Goal: Task Accomplishment & Management: Manage account settings

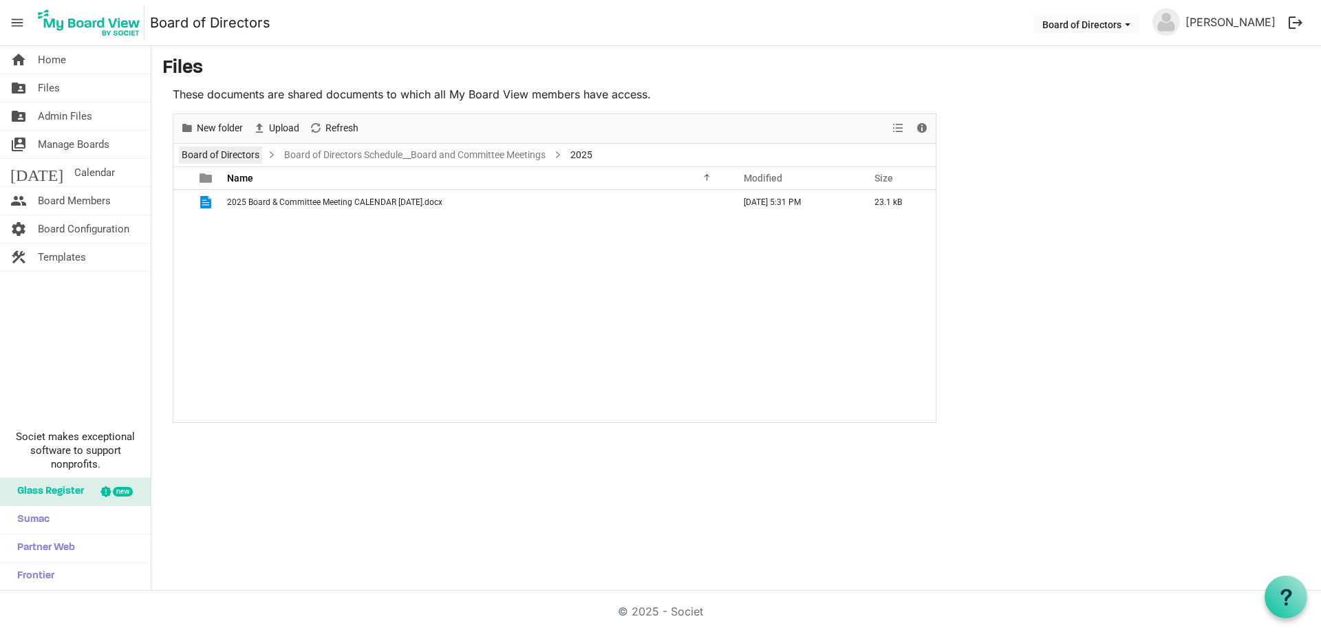
click at [220, 151] on link "Board of Directors" at bounding box center [220, 155] width 83 height 17
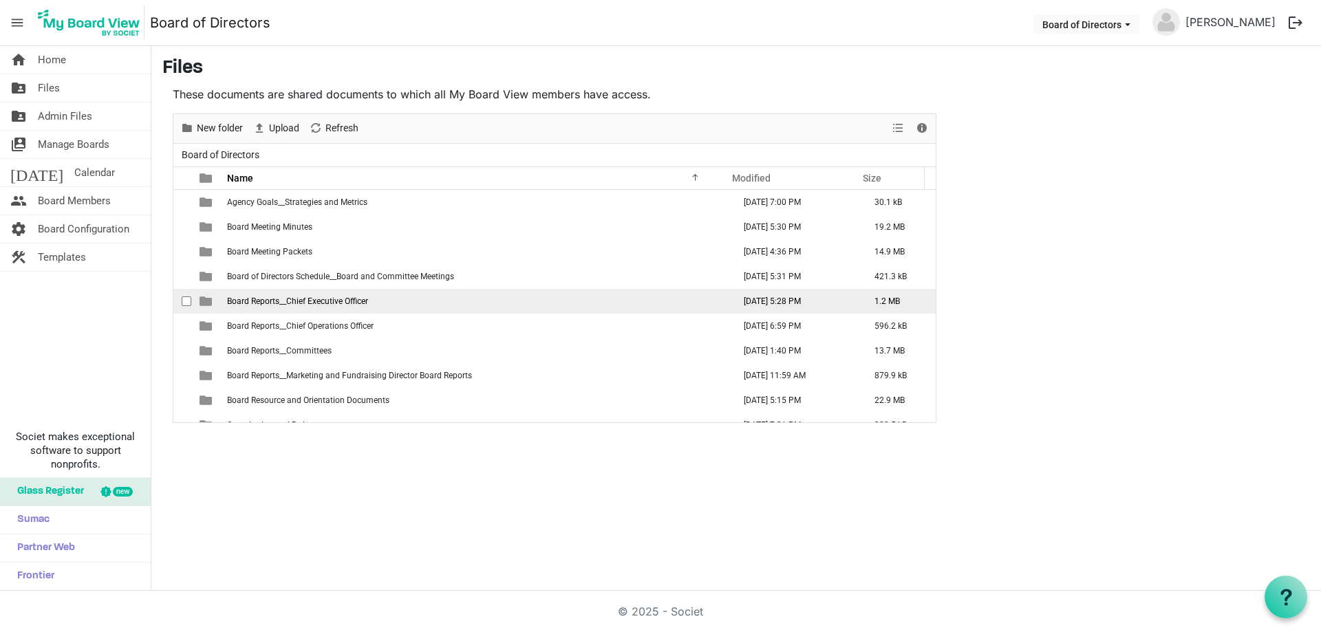
click at [383, 301] on td "Board Reports__Chief Executive Officer" at bounding box center [476, 301] width 506 height 25
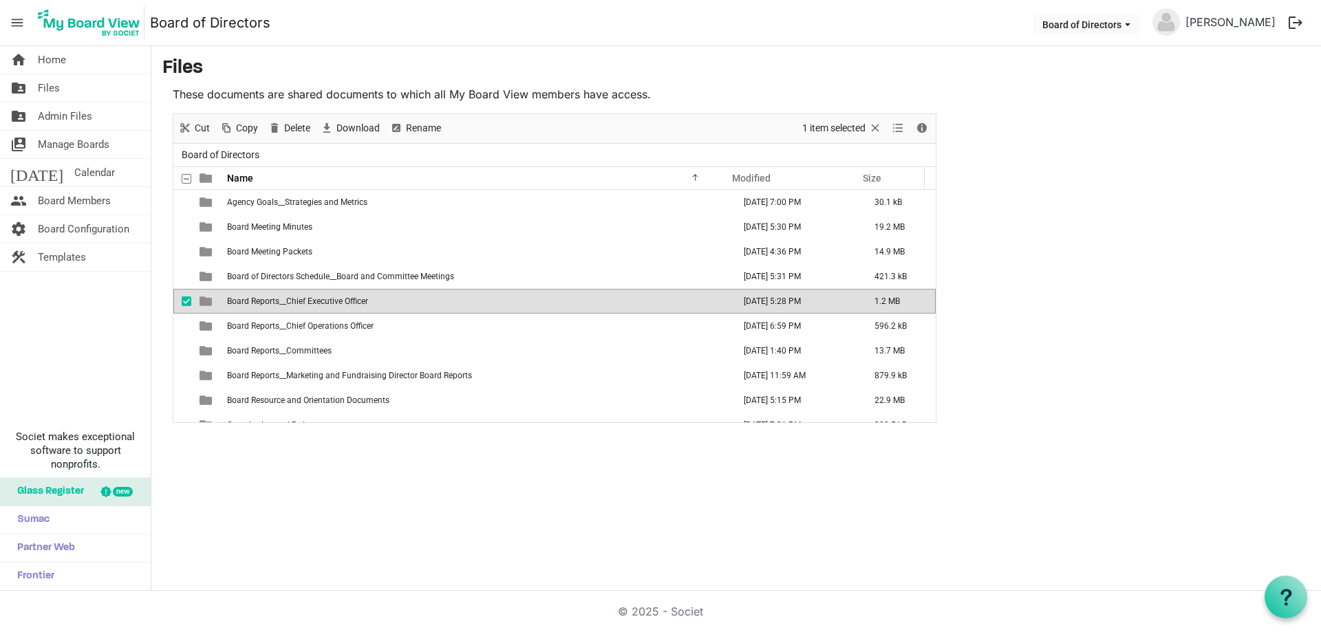
click at [383, 301] on td "Board Reports__Chief Executive Officer" at bounding box center [476, 301] width 506 height 25
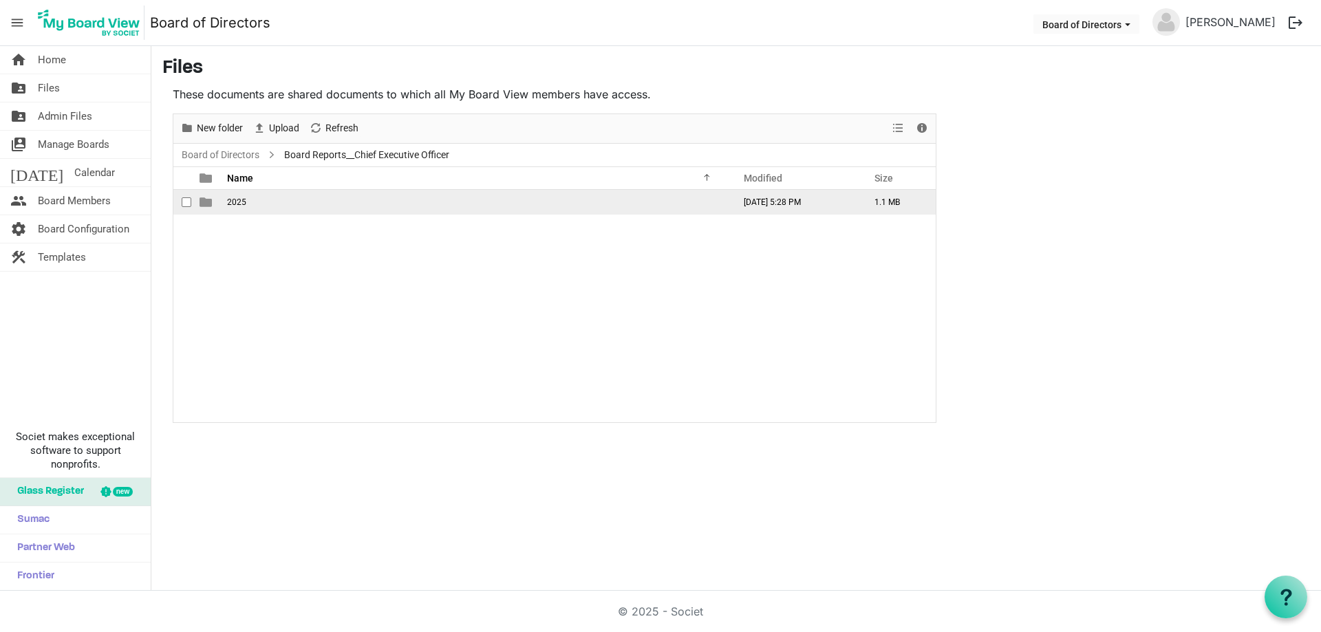
click at [218, 202] on td "is template cell column header type" at bounding box center [207, 202] width 32 height 25
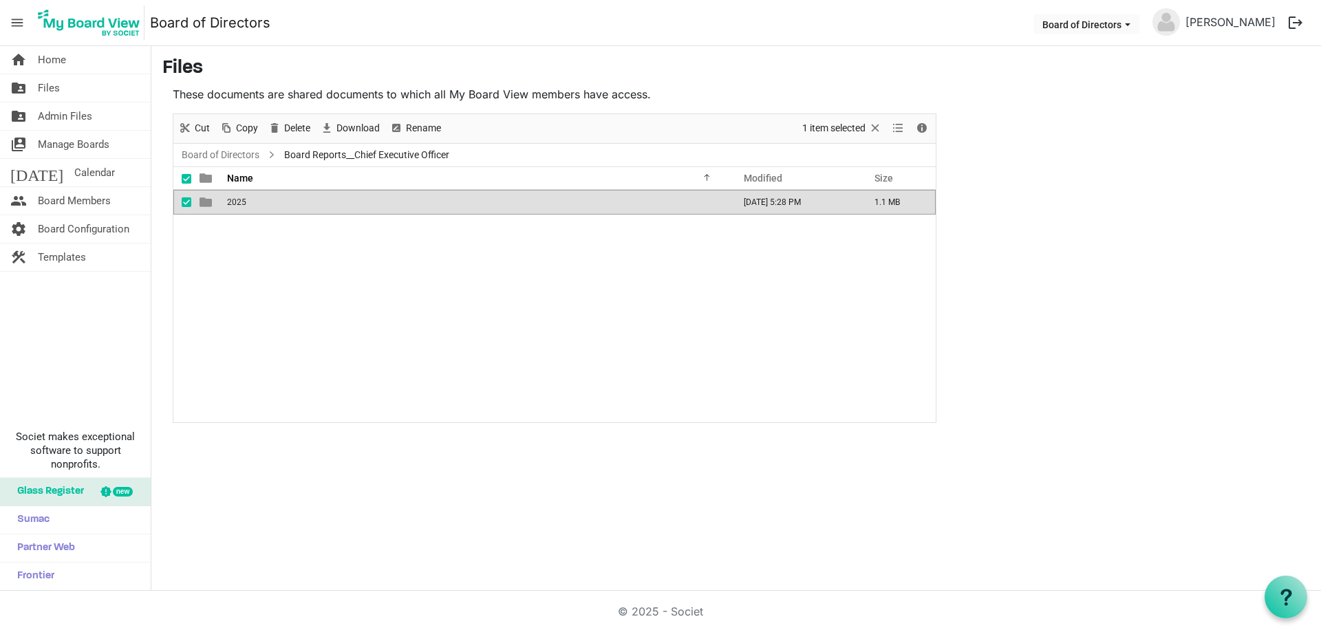
click at [218, 202] on td "is template cell column header type" at bounding box center [207, 202] width 32 height 25
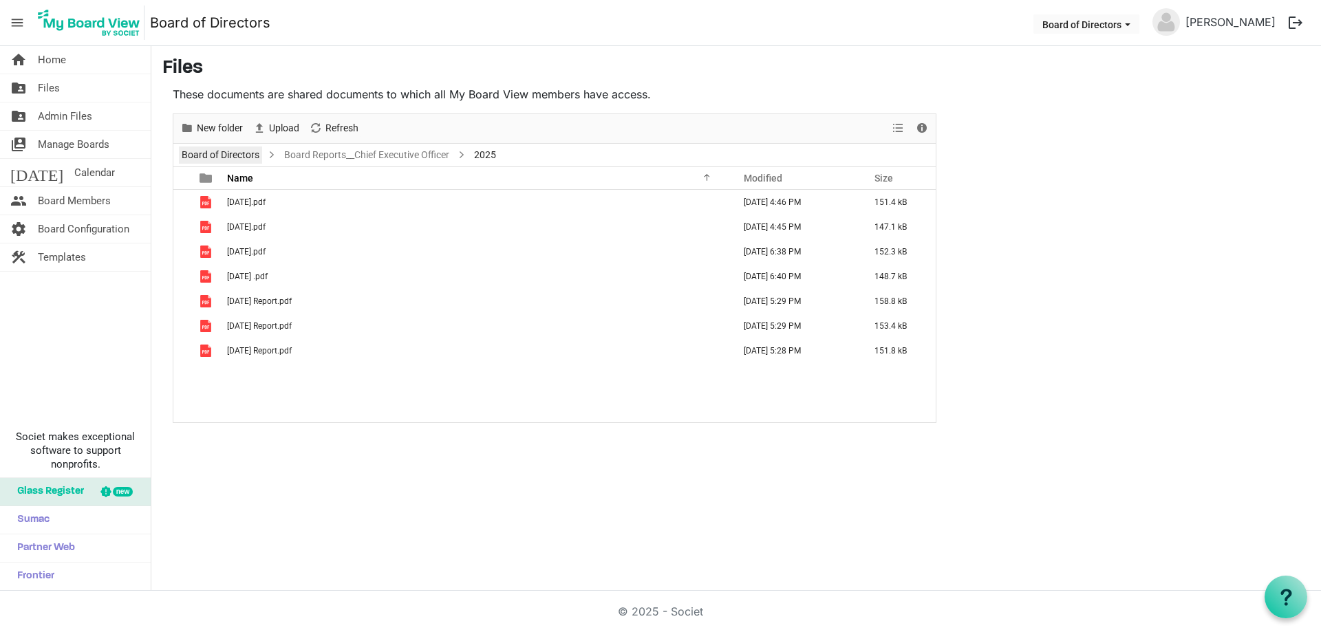
click at [257, 153] on link "Board of Directors" at bounding box center [220, 155] width 83 height 17
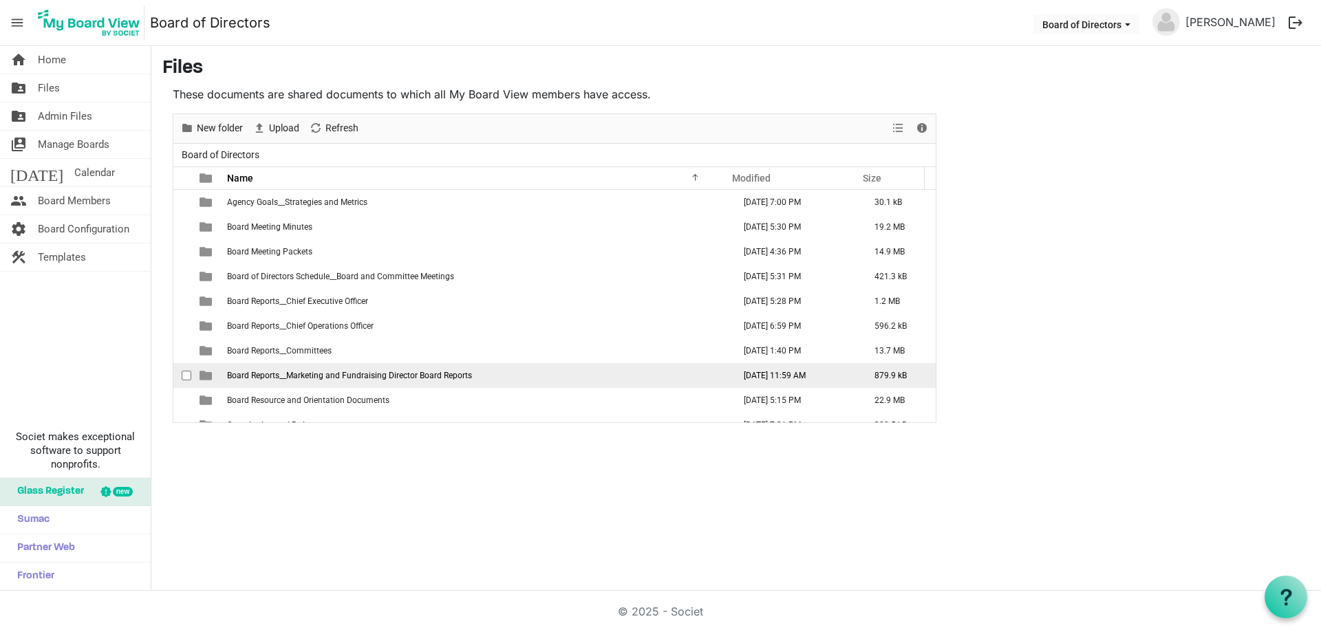
click at [356, 378] on span "Board Reports__Marketing and Fundraising Director Board Reports" at bounding box center [349, 376] width 245 height 10
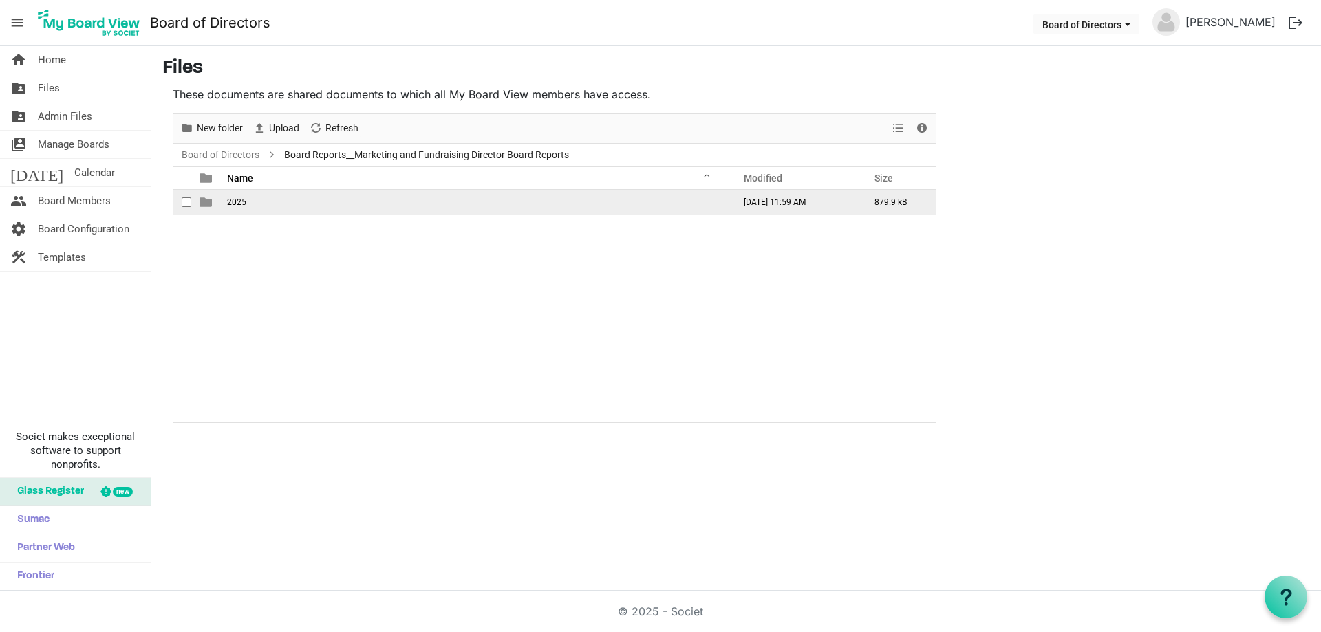
click at [245, 200] on span "2025" at bounding box center [236, 202] width 19 height 10
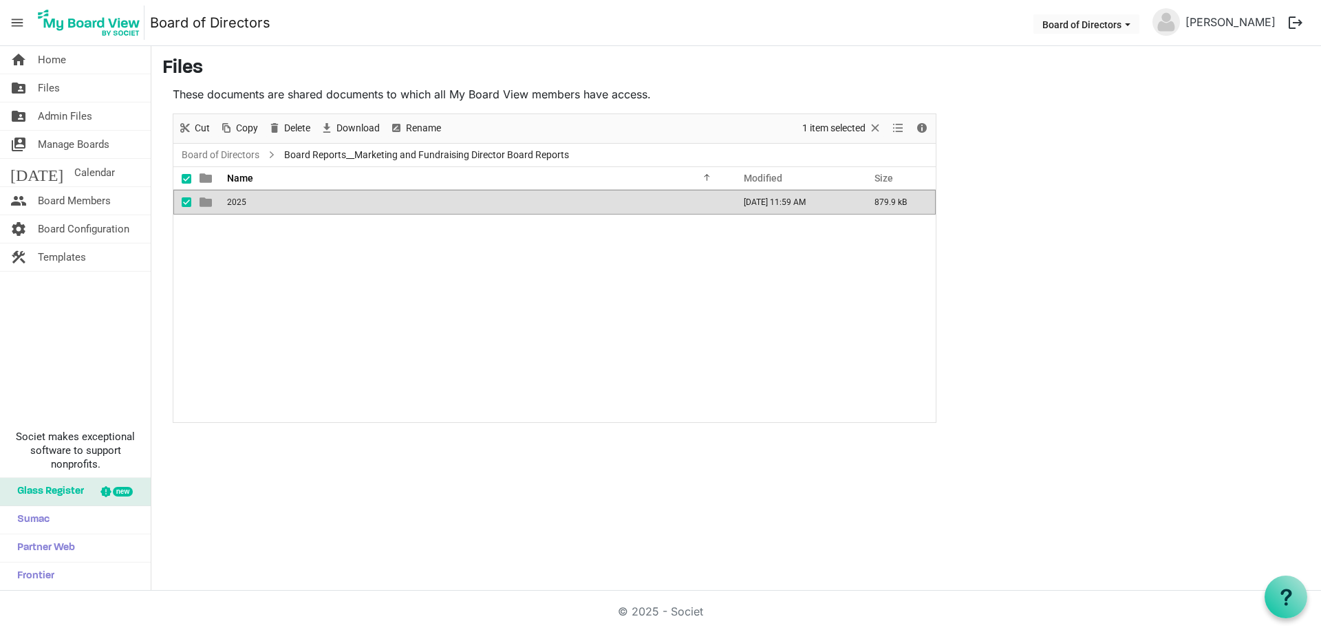
click at [245, 200] on span "2025" at bounding box center [236, 202] width 19 height 10
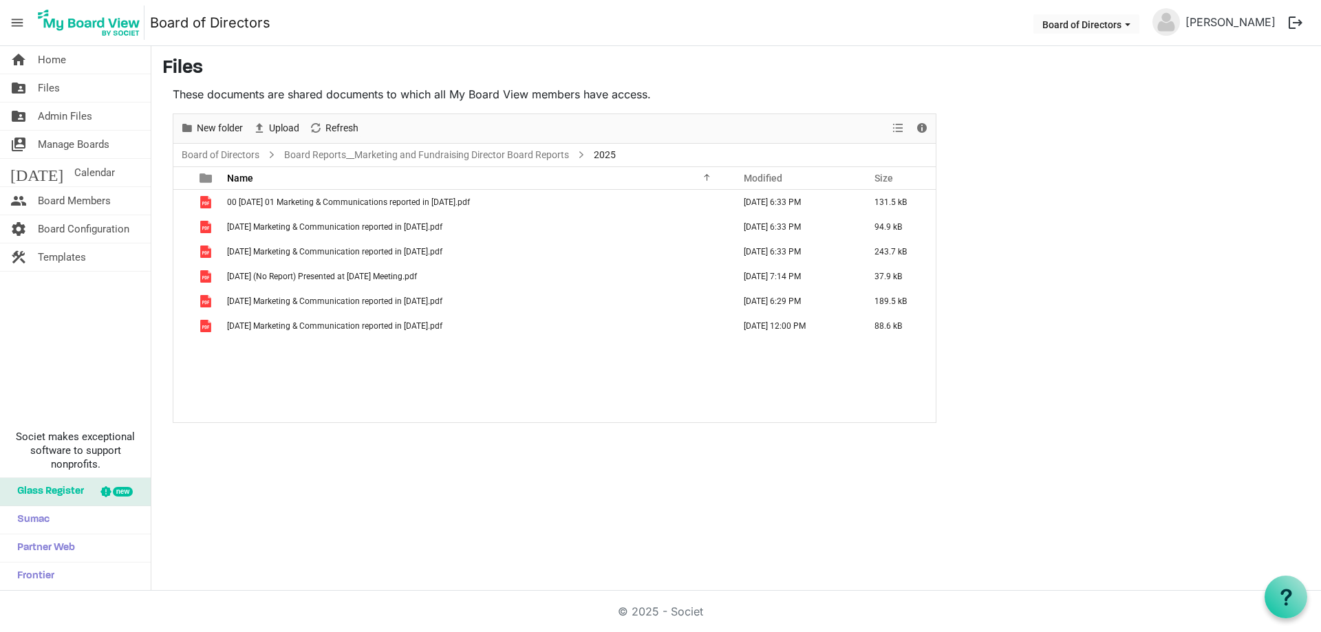
drag, startPoint x: 546, startPoint y: 450, endPoint x: 506, endPoint y: 371, distance: 87.7
click at [548, 451] on div "home Home folder_shared Files folder_shared Admin Files switch_account Manage B…" at bounding box center [660, 318] width 1321 height 545
click at [199, 157] on link "Board of Directors" at bounding box center [220, 155] width 83 height 17
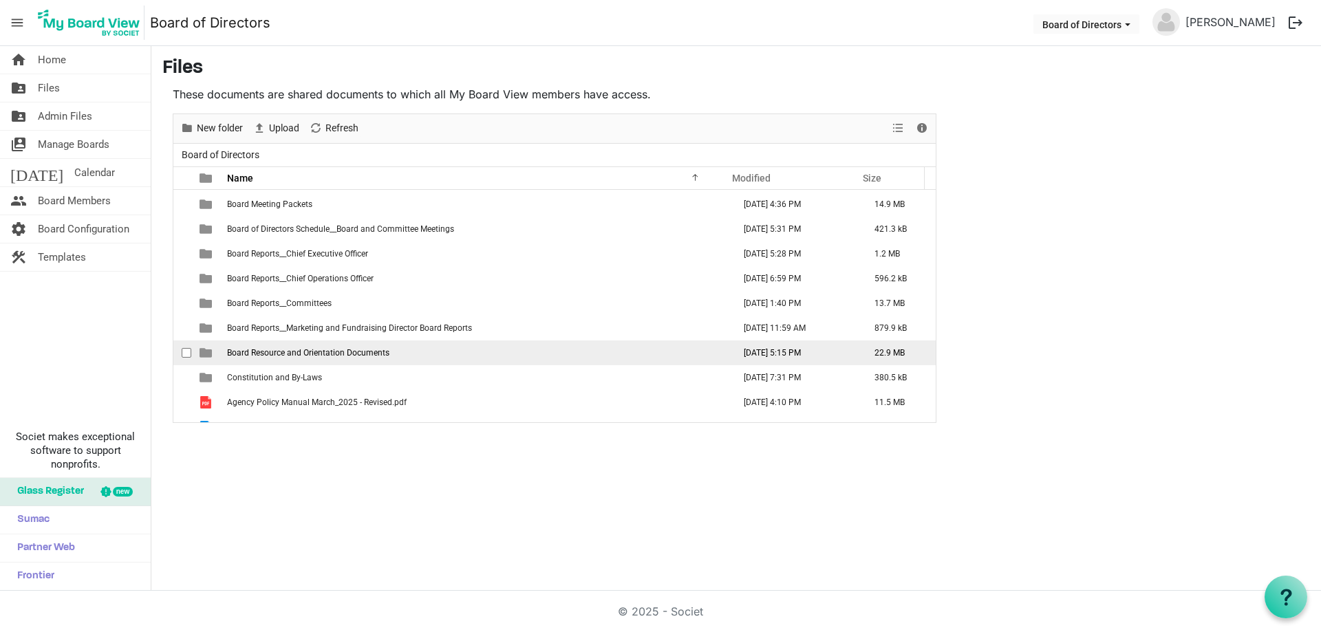
scroll to position [89, 0]
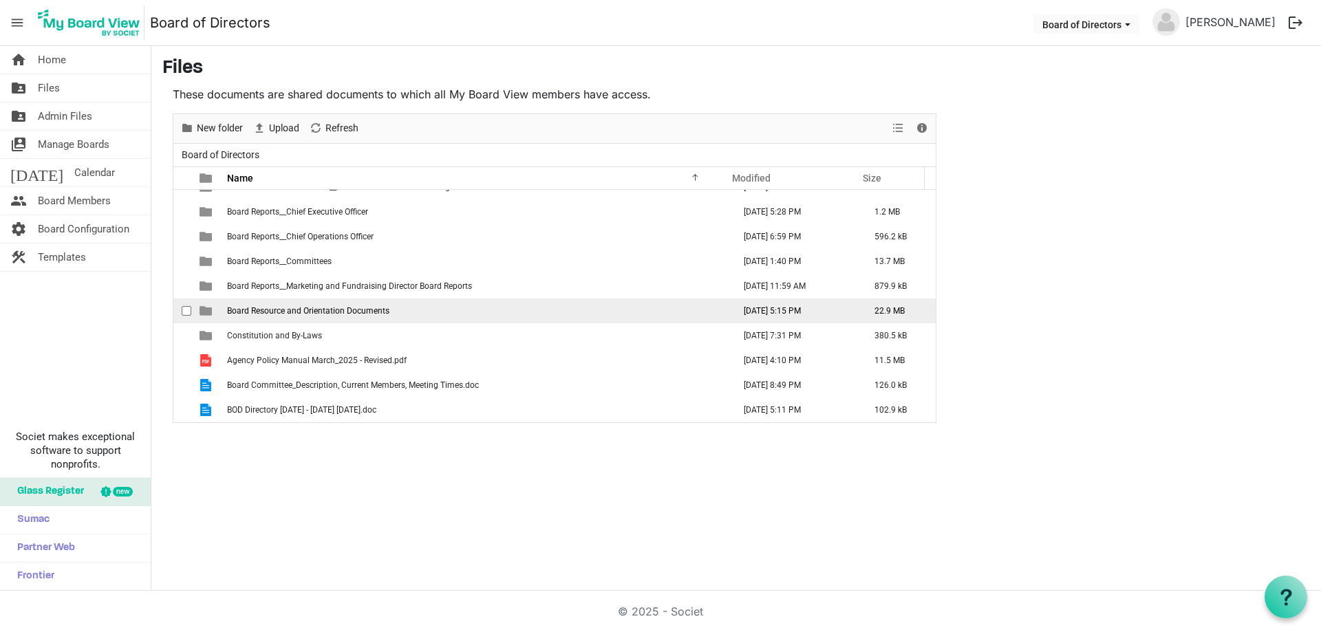
click at [292, 306] on span "Board Resource and Orientation Documents" at bounding box center [308, 311] width 162 height 10
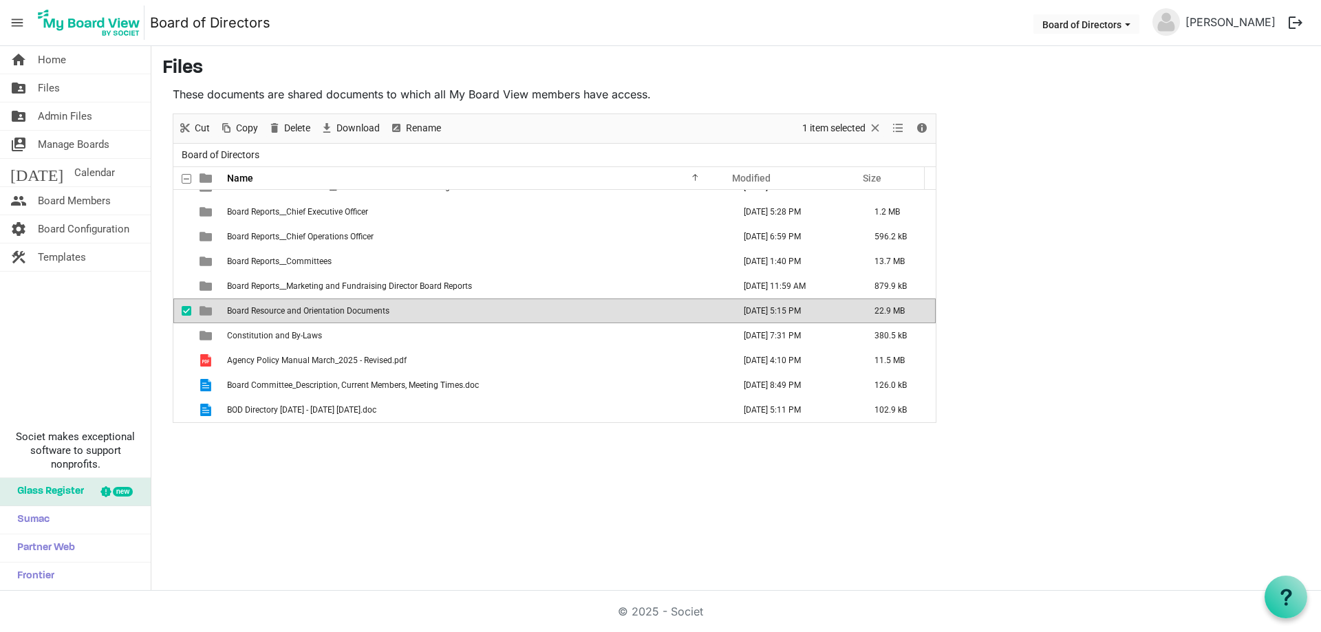
click at [292, 306] on span "Board Resource and Orientation Documents" at bounding box center [308, 311] width 162 height 10
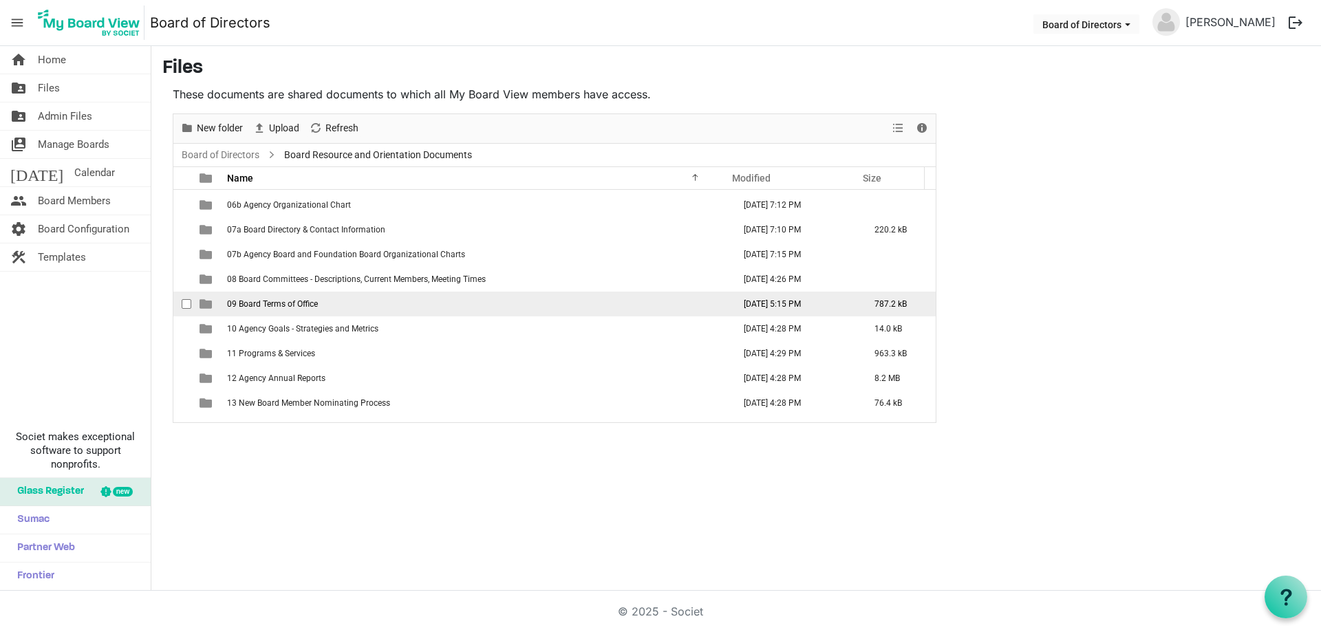
scroll to position [188, 0]
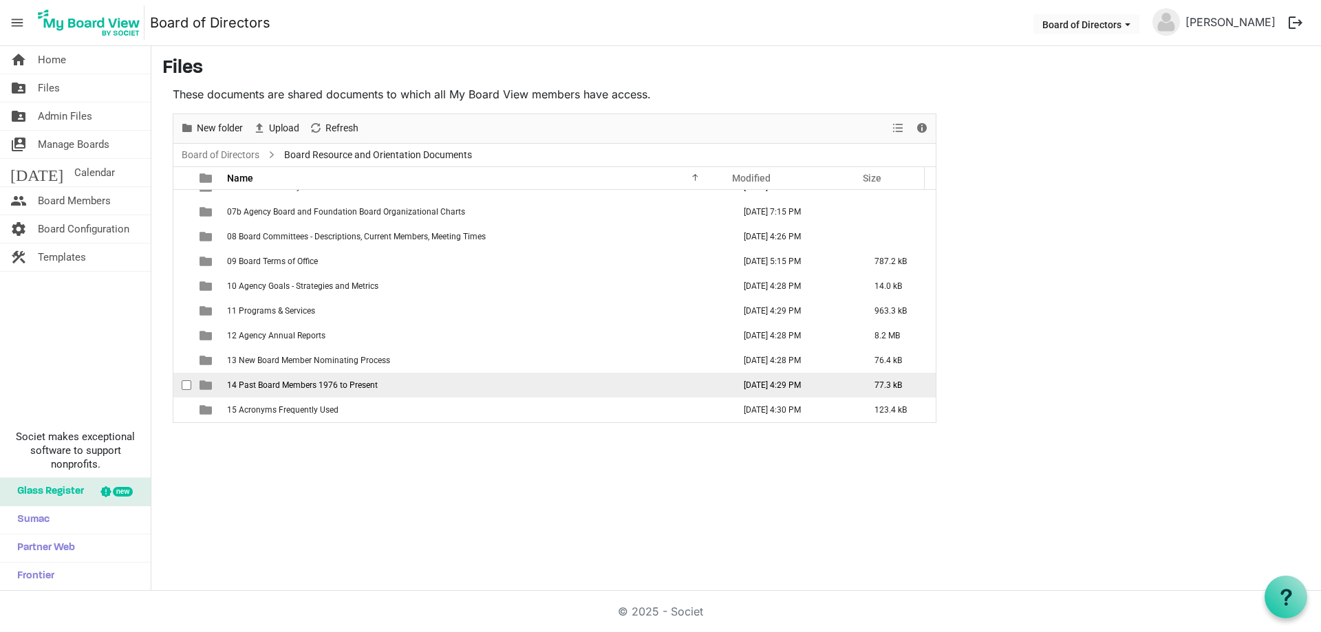
click at [286, 382] on span "14 Past Board Members 1976 to Present" at bounding box center [302, 385] width 151 height 10
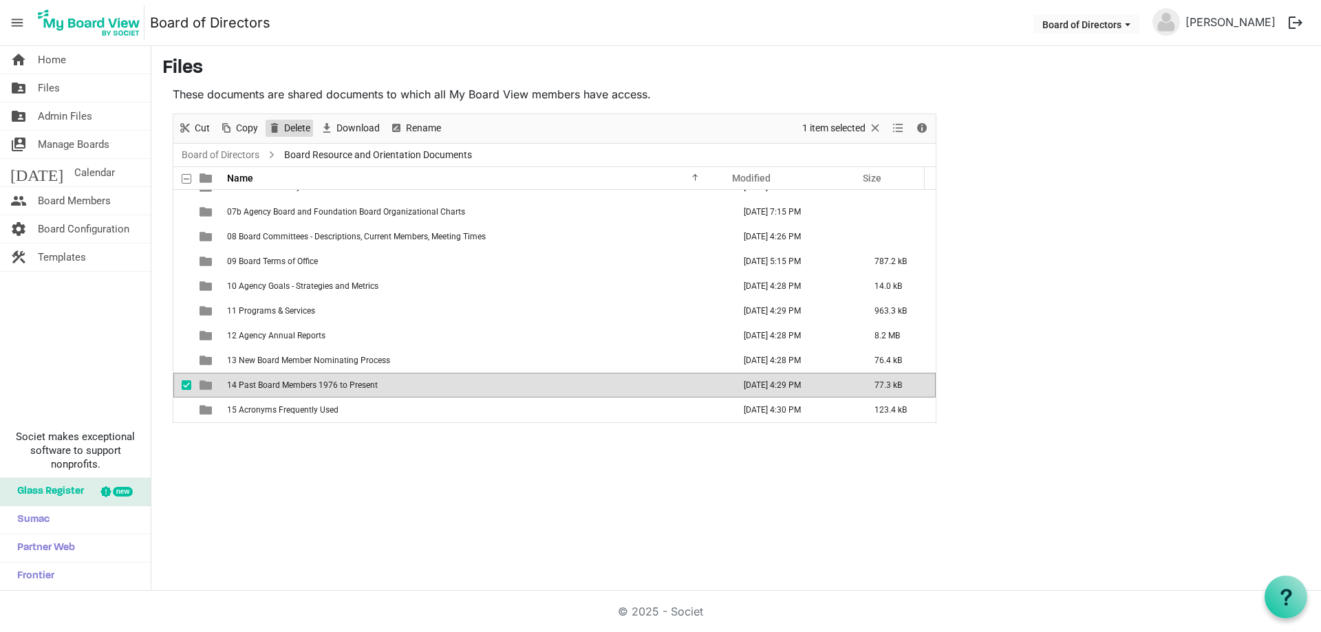
click at [290, 125] on span "Delete" at bounding box center [297, 128] width 29 height 17
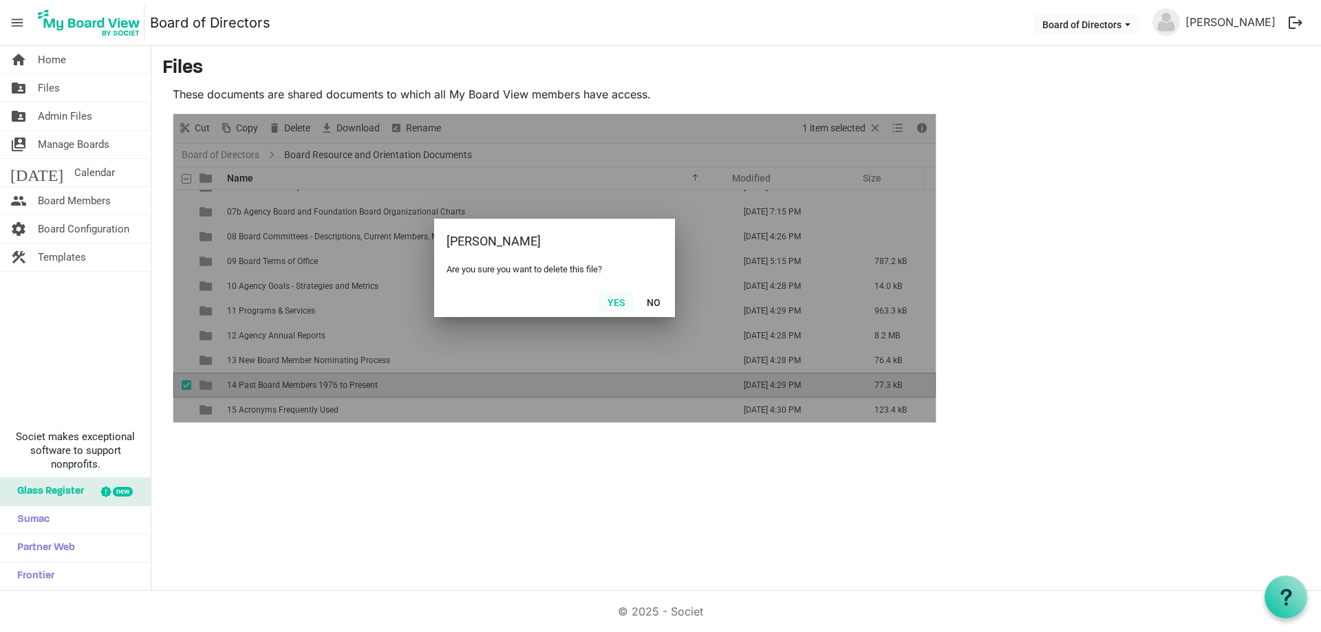
click at [622, 297] on button "Yes" at bounding box center [616, 301] width 35 height 19
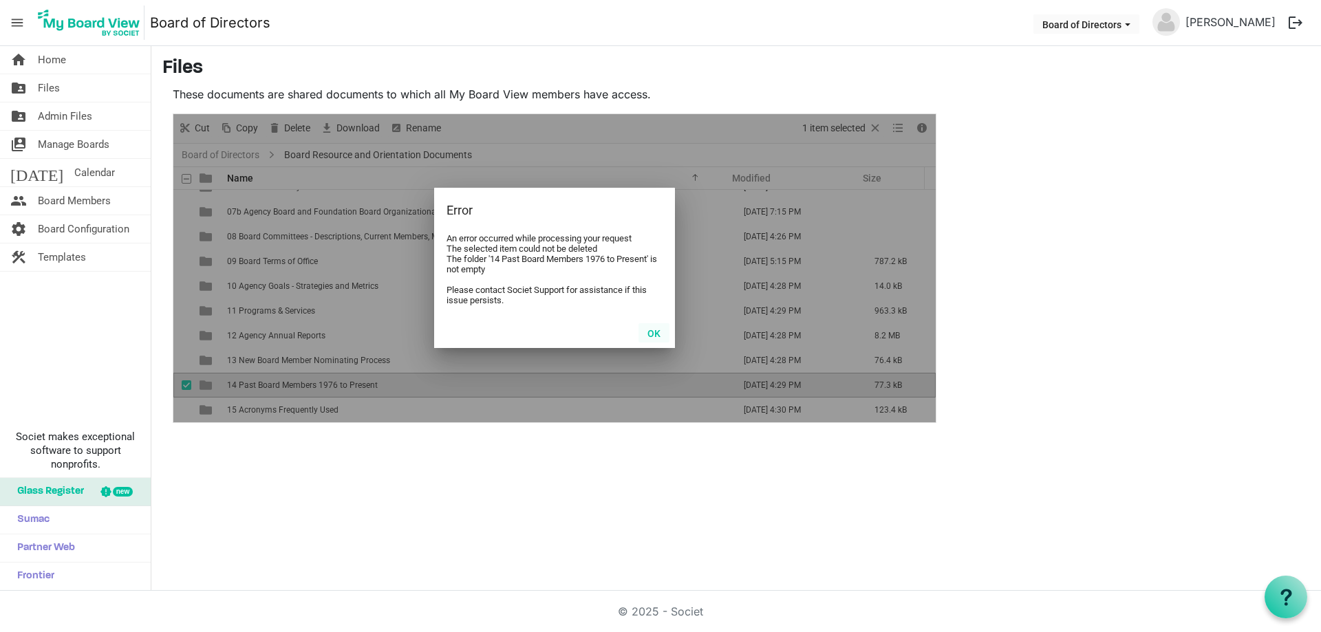
click at [652, 338] on button "OK" at bounding box center [653, 332] width 31 height 19
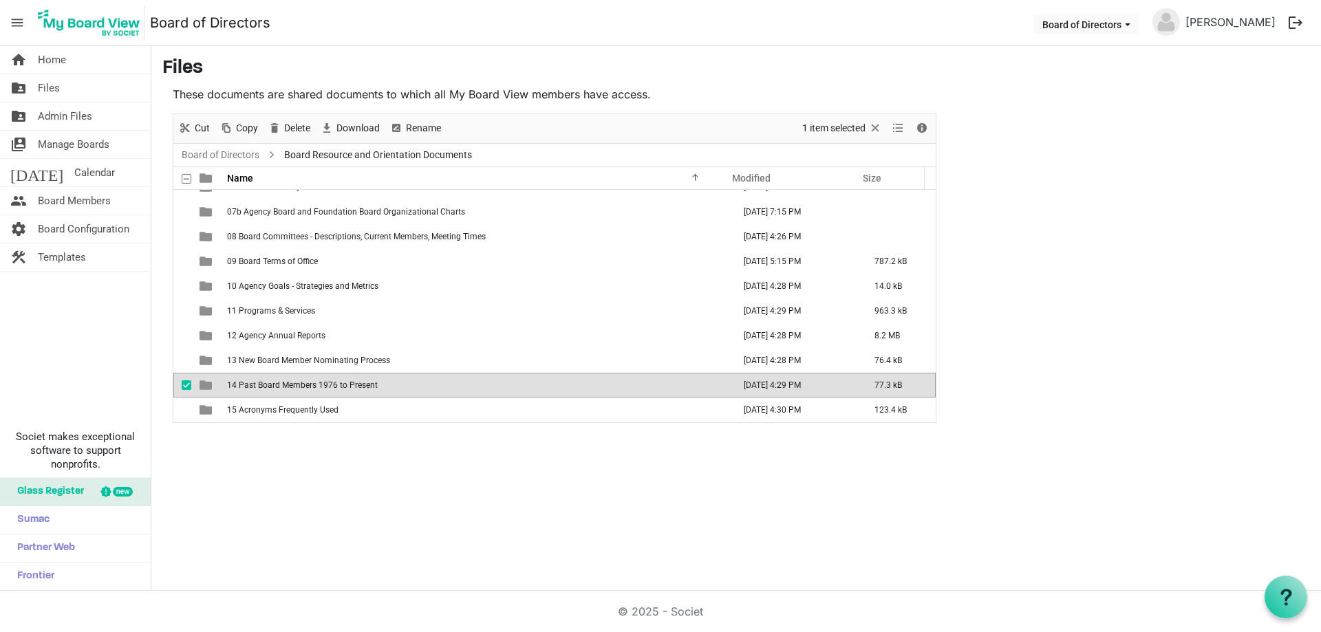
click at [303, 470] on div "home Home folder_shared Files folder_shared Admin Files switch_account Manage B…" at bounding box center [660, 318] width 1321 height 545
click at [295, 382] on span "14 Past Board Members 1976 to Present" at bounding box center [302, 385] width 151 height 10
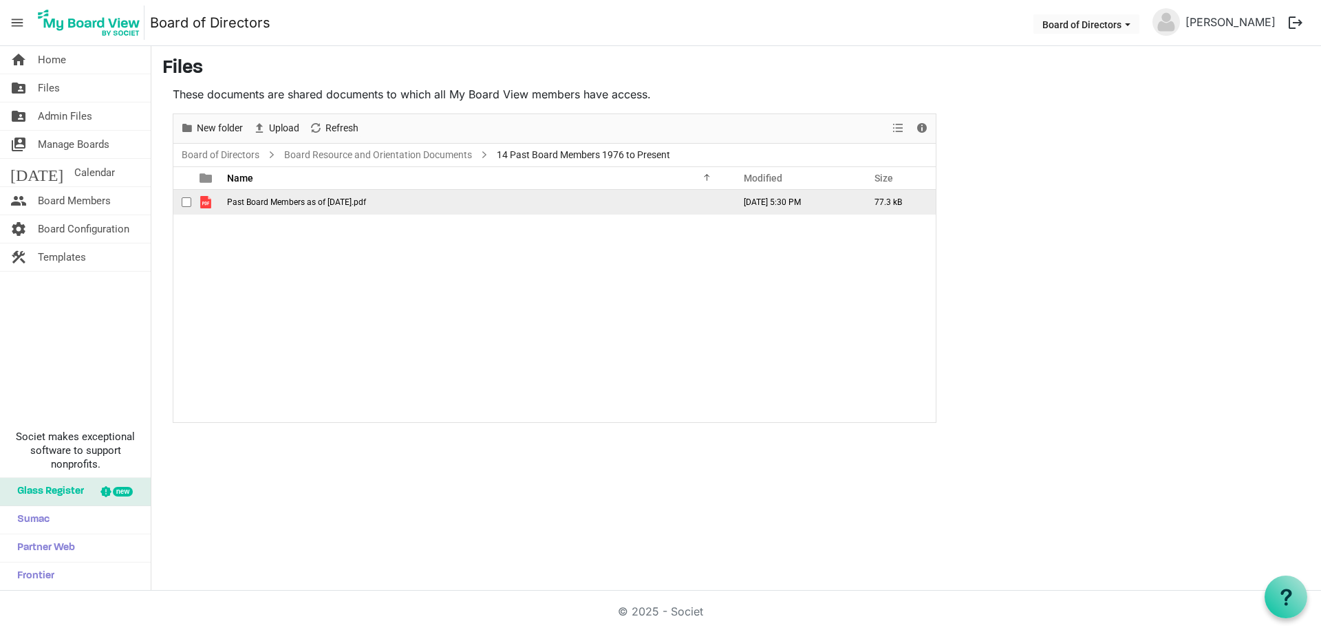
click at [330, 200] on span "Past Board Members as of 2-25-2025.pdf" at bounding box center [296, 202] width 139 height 10
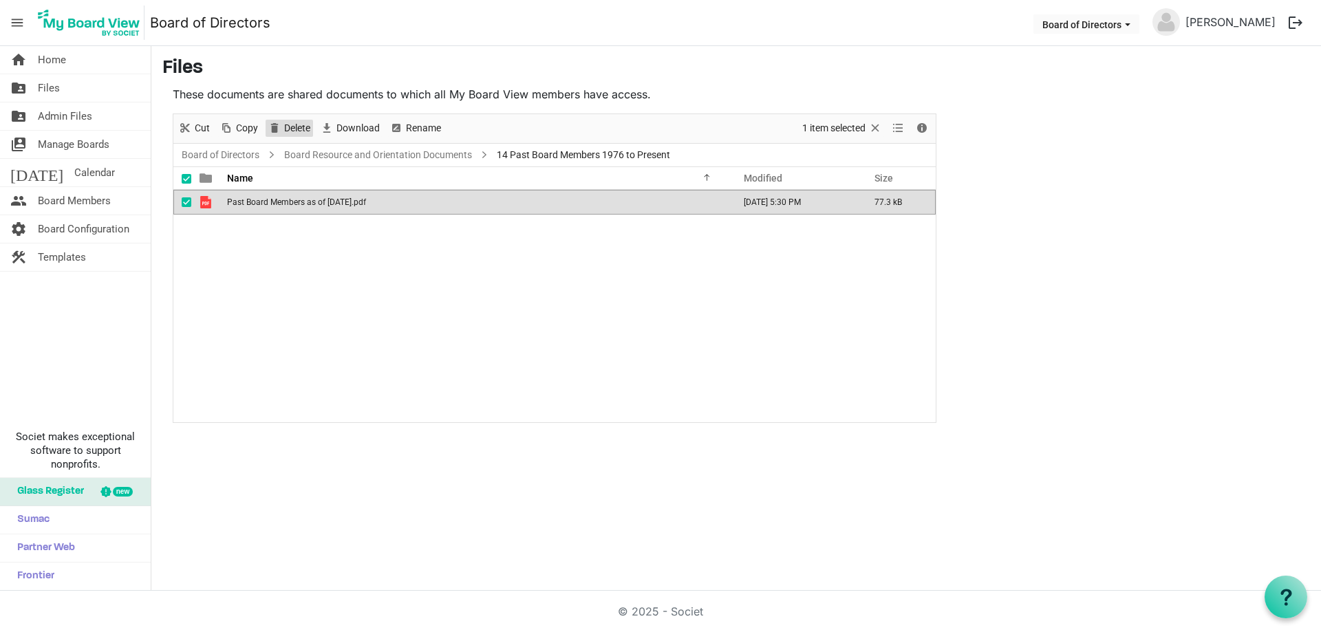
click at [301, 130] on span "Delete" at bounding box center [297, 128] width 29 height 17
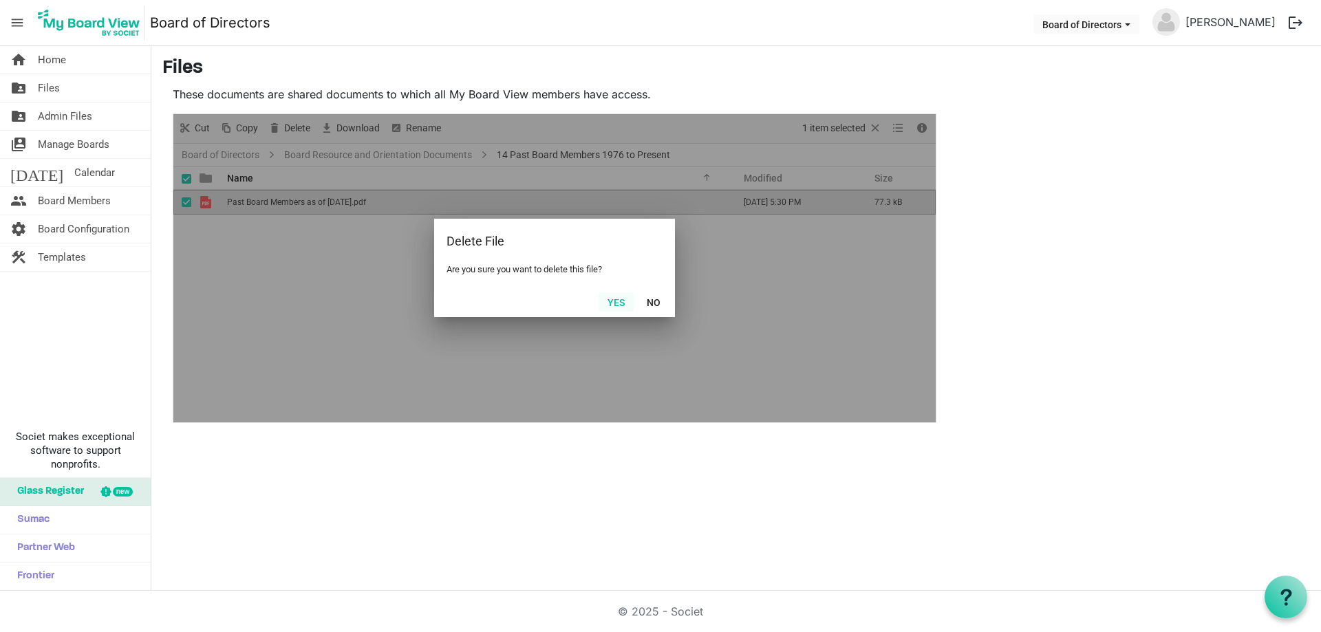
click at [612, 301] on button "Yes" at bounding box center [616, 301] width 35 height 19
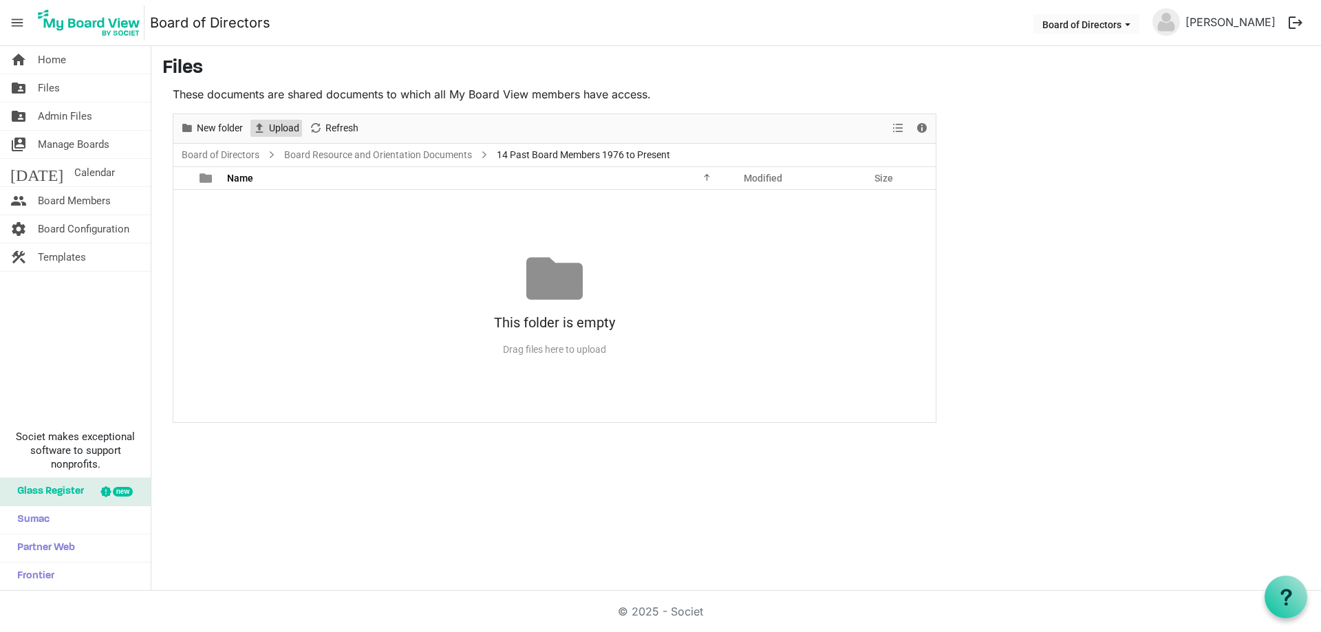
click at [281, 124] on span "Upload" at bounding box center [284, 128] width 33 height 17
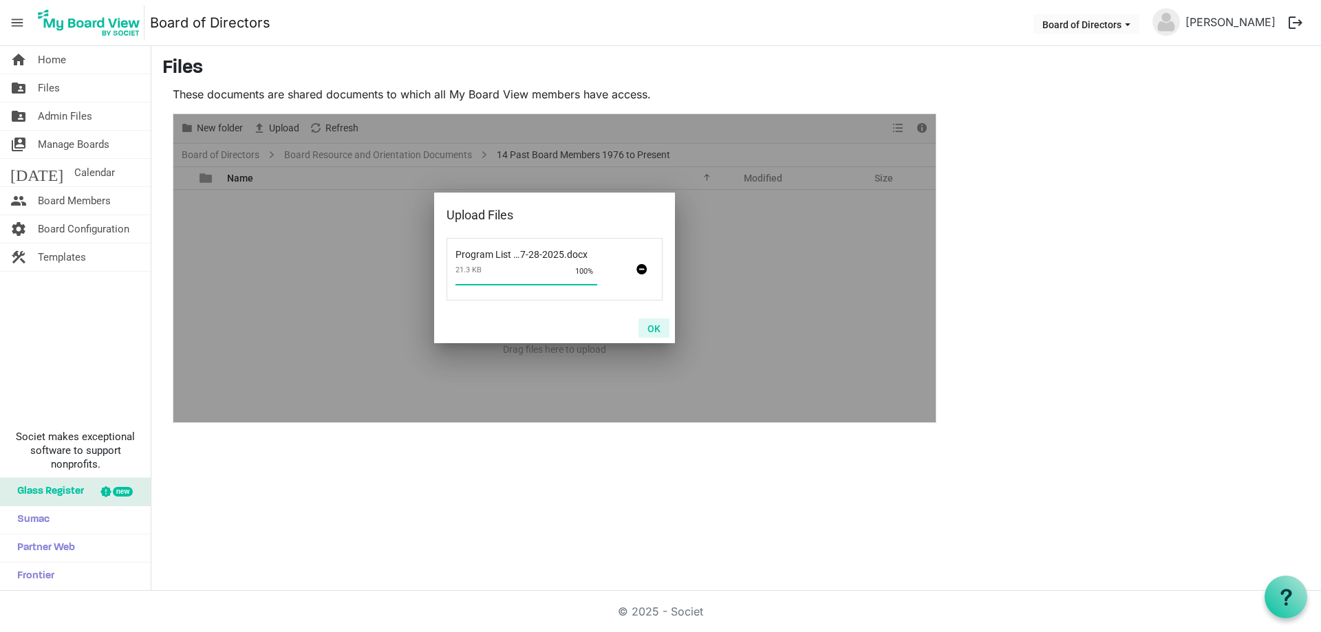
click at [653, 329] on button "OK" at bounding box center [653, 328] width 31 height 19
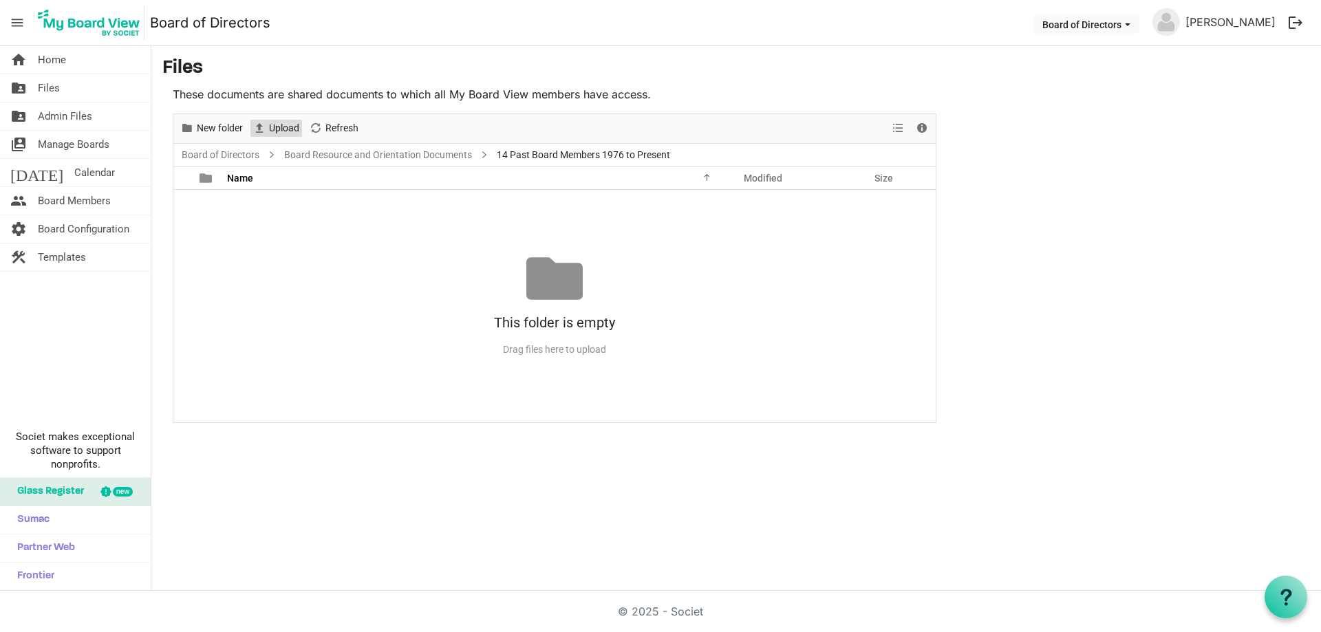
click at [287, 126] on span "Upload" at bounding box center [284, 128] width 33 height 17
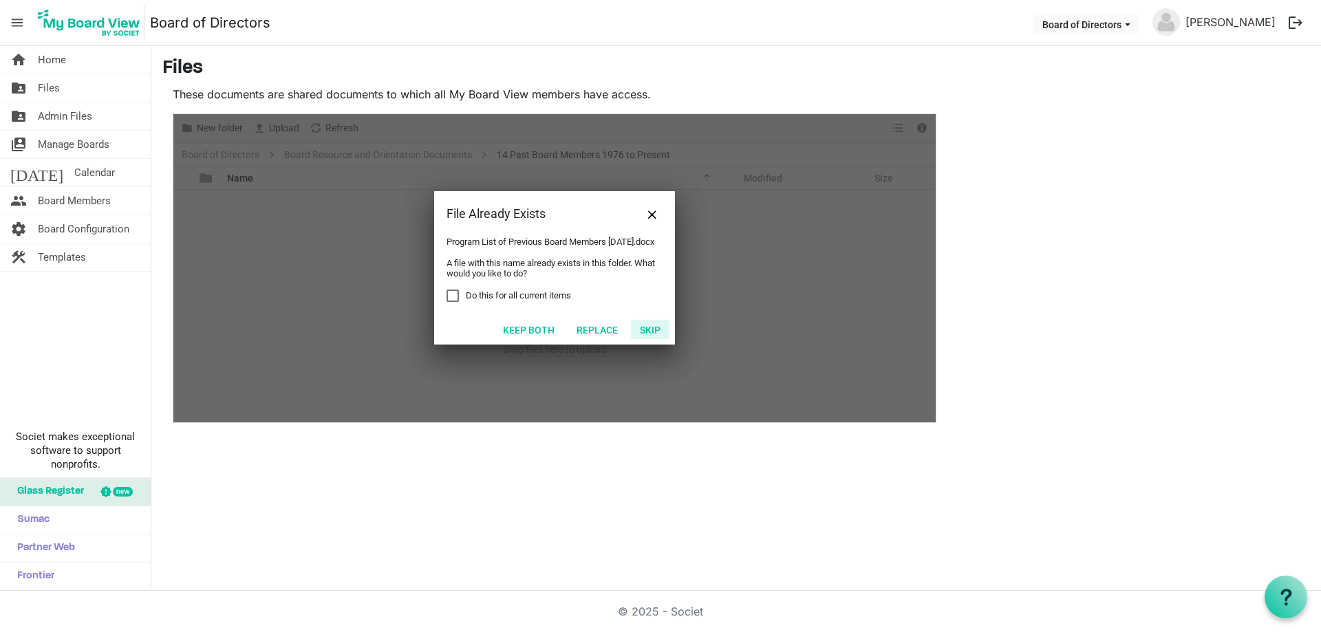
click at [647, 334] on button "Skip" at bounding box center [650, 329] width 39 height 19
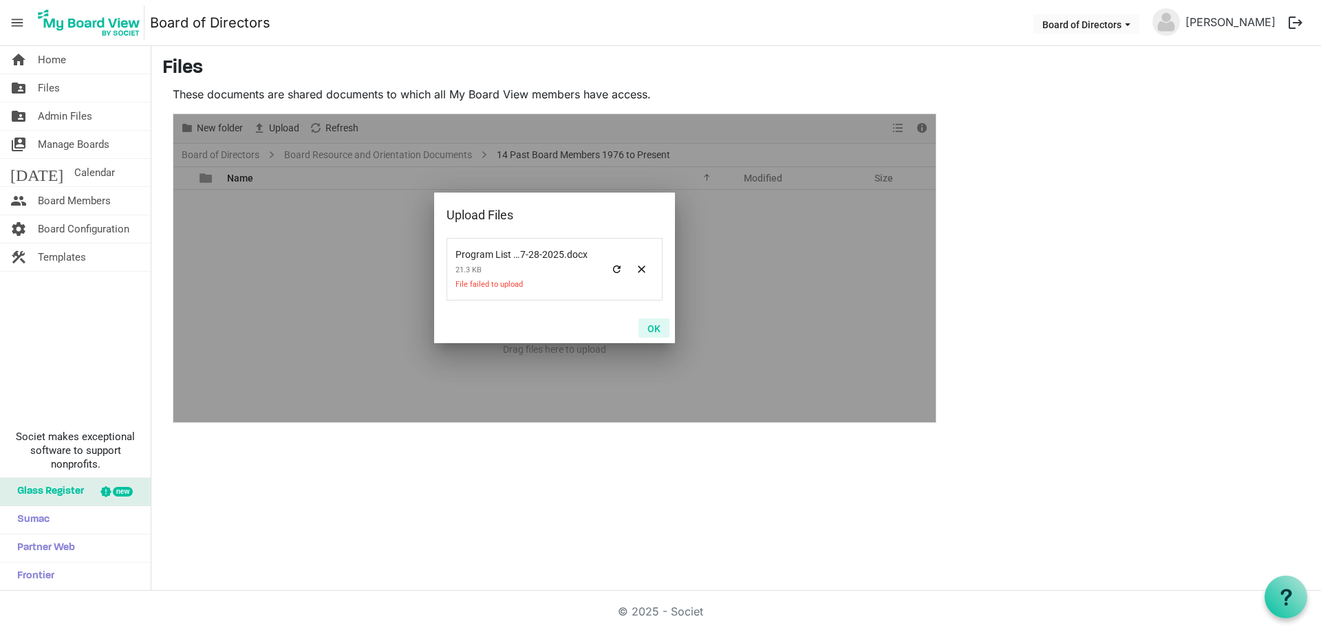
click at [657, 327] on button "OK" at bounding box center [653, 328] width 31 height 19
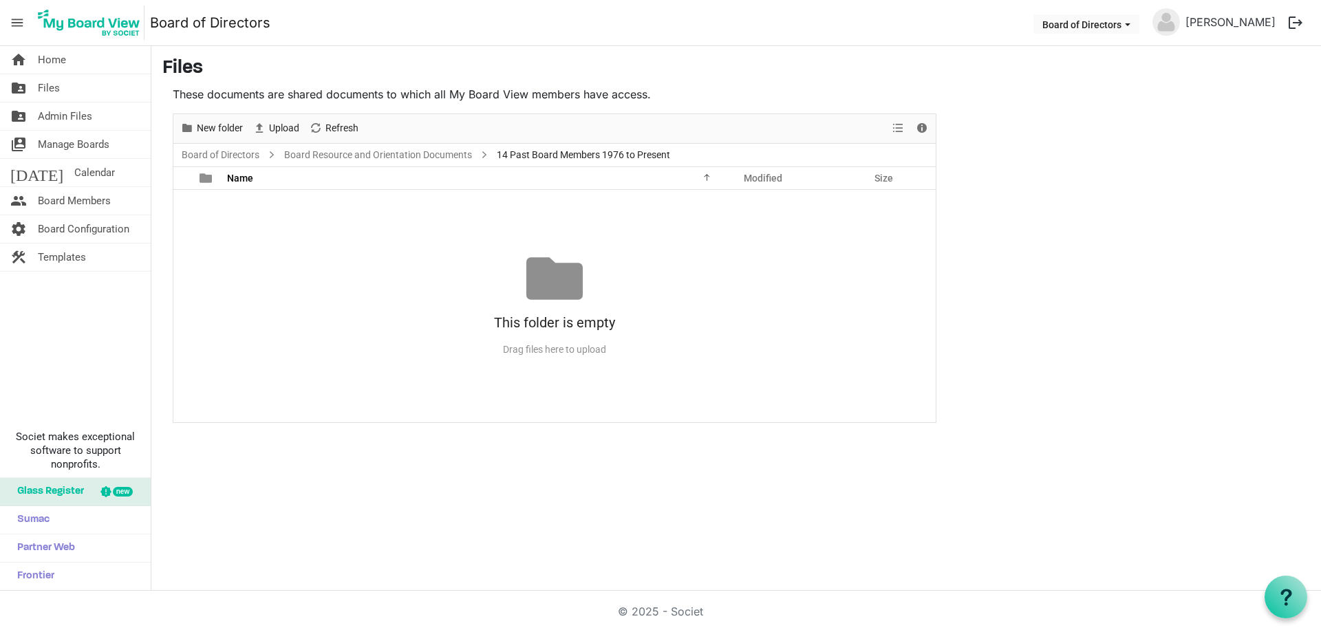
click at [393, 294] on div "This folder is empty Drag files here to upload" at bounding box center [554, 305] width 762 height 111
click at [399, 158] on link "Board Resource and Orientation Documents" at bounding box center [377, 155] width 193 height 17
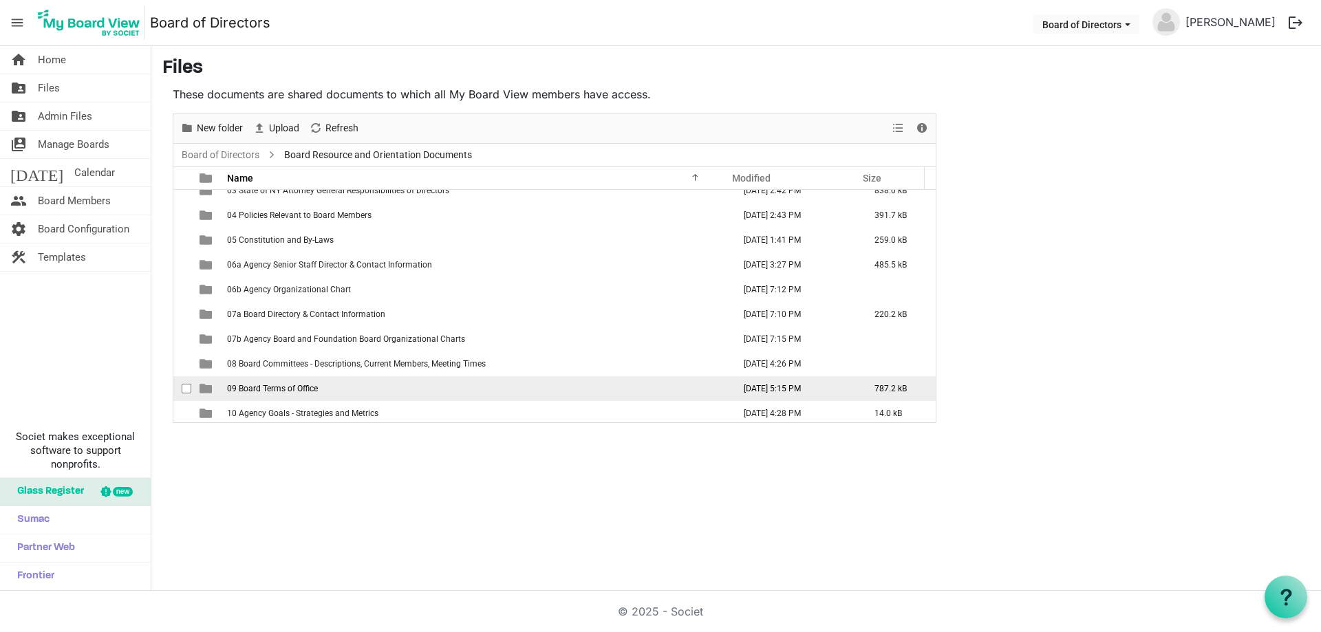
scroll to position [188, 0]
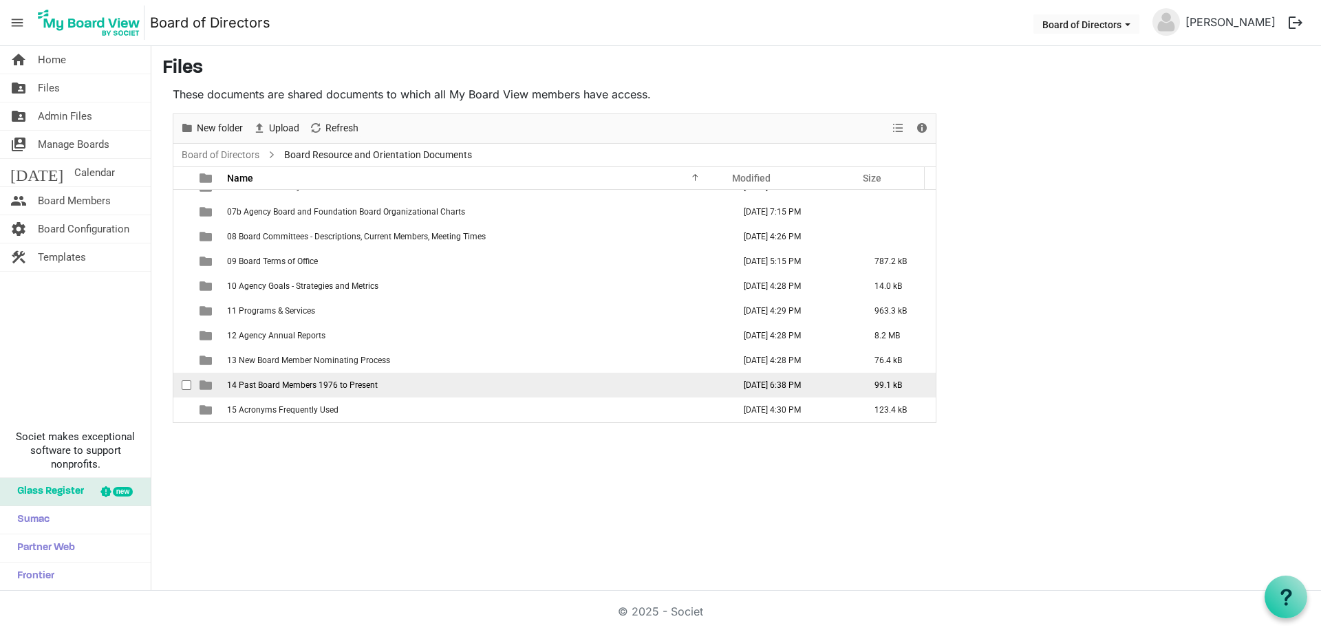
click at [315, 384] on span "14 Past Board Members 1976 to Present" at bounding box center [302, 385] width 151 height 10
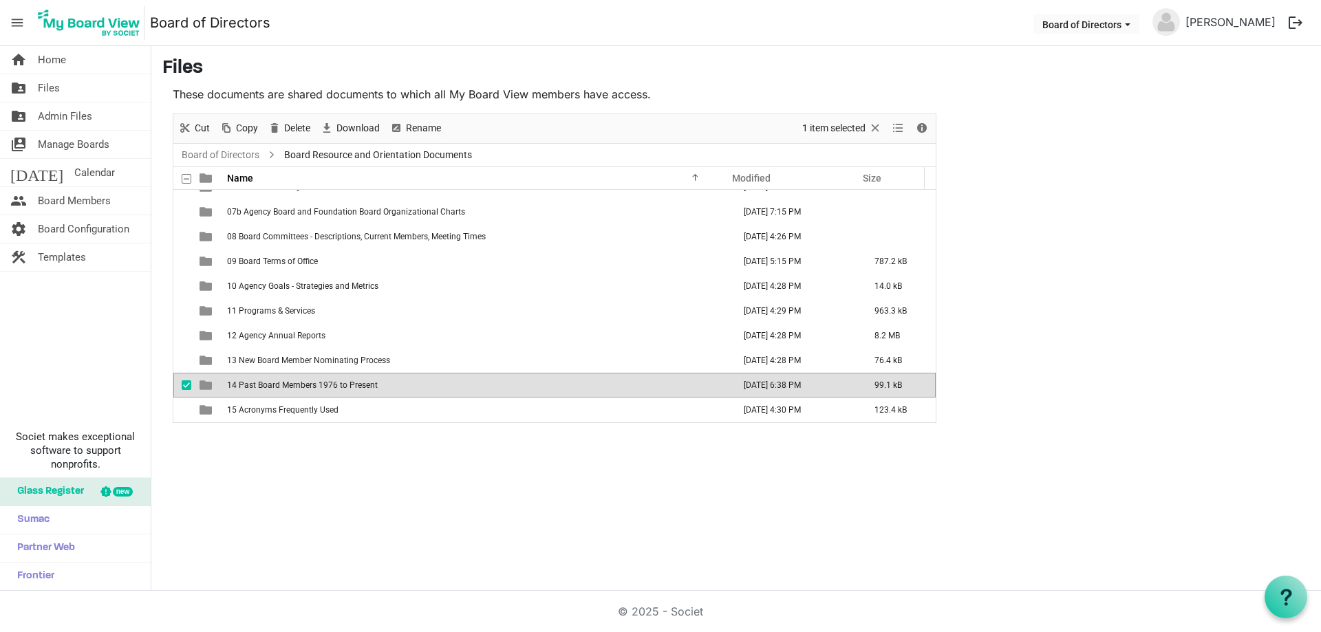
click at [315, 384] on span "14 Past Board Members 1976 to Present" at bounding box center [302, 385] width 151 height 10
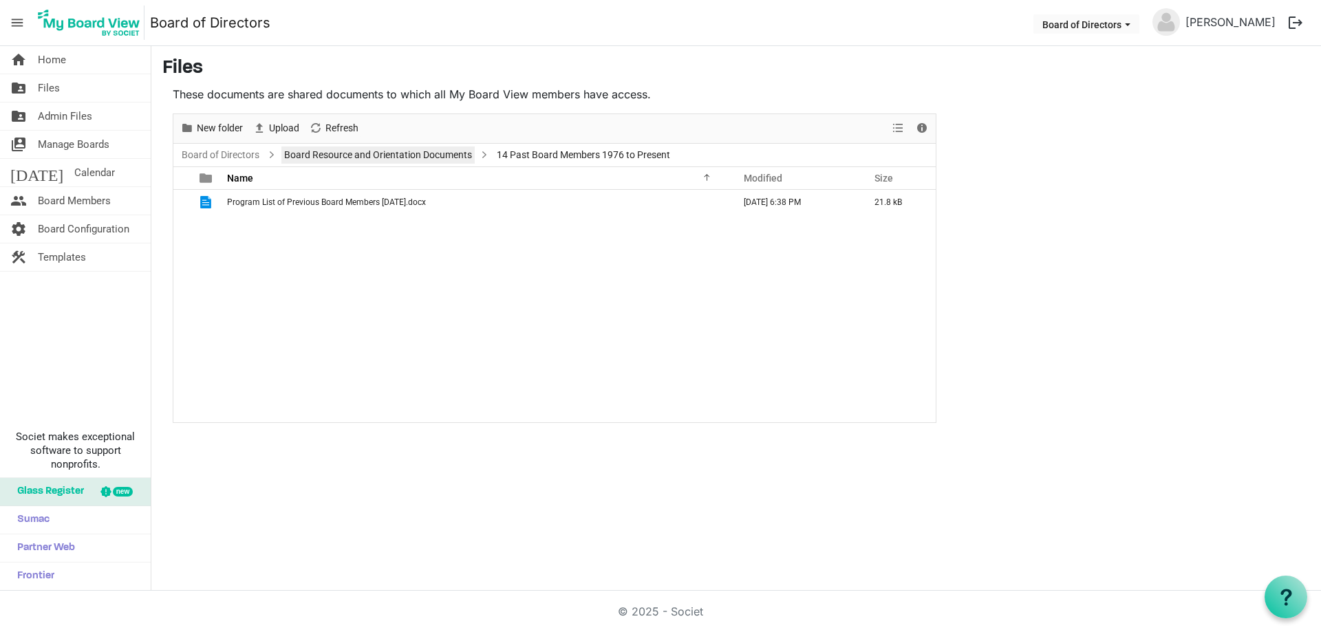
click at [400, 152] on link "Board Resource and Orientation Documents" at bounding box center [377, 155] width 193 height 17
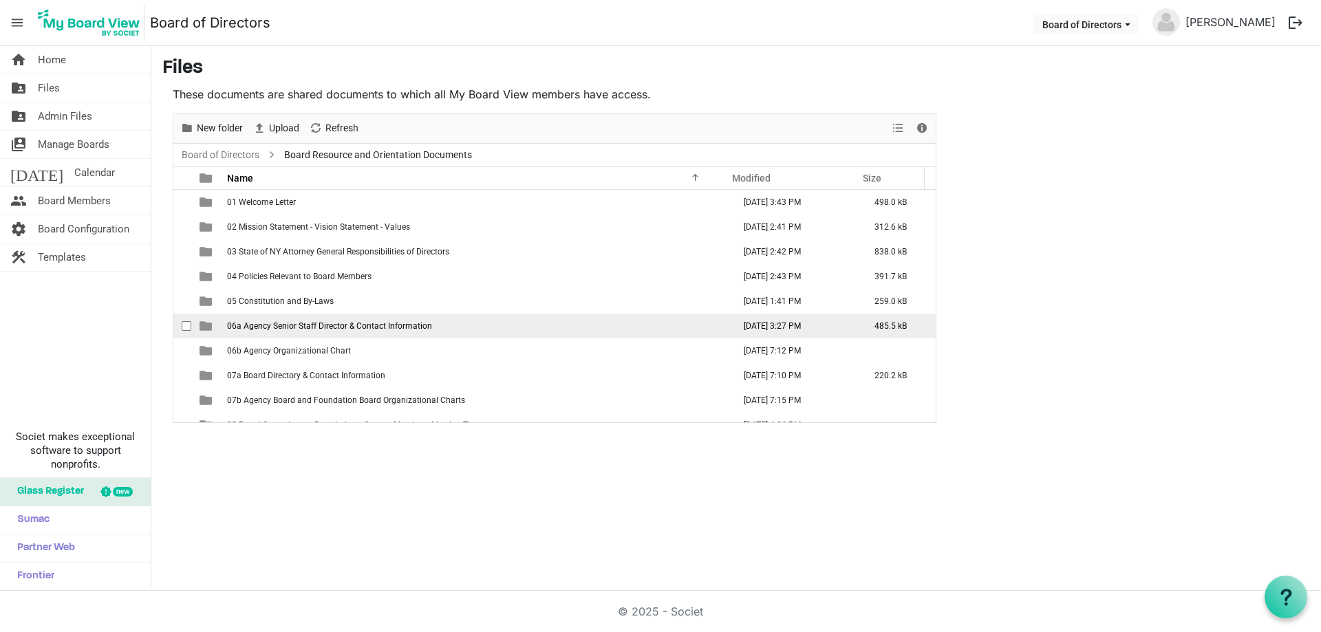
click at [282, 325] on span "06a Agency Senior Staff Director & Contact Information" at bounding box center [329, 326] width 205 height 10
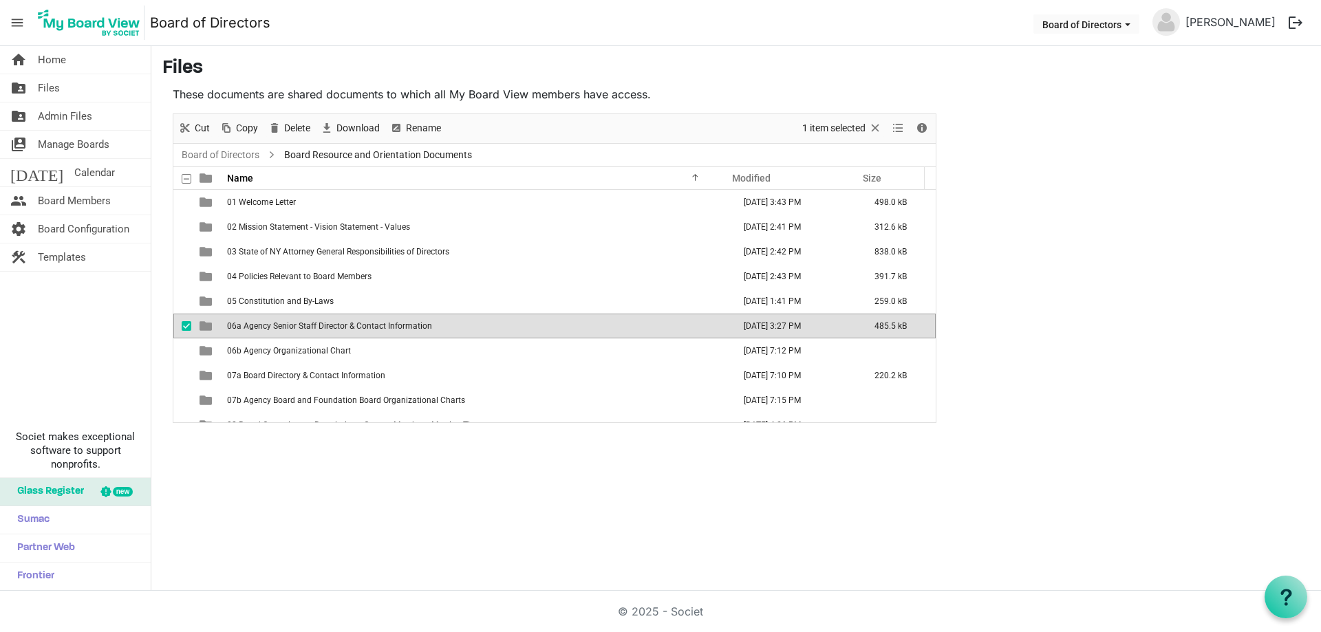
click at [282, 325] on span "06a Agency Senior Staff Director & Contact Information" at bounding box center [329, 326] width 205 height 10
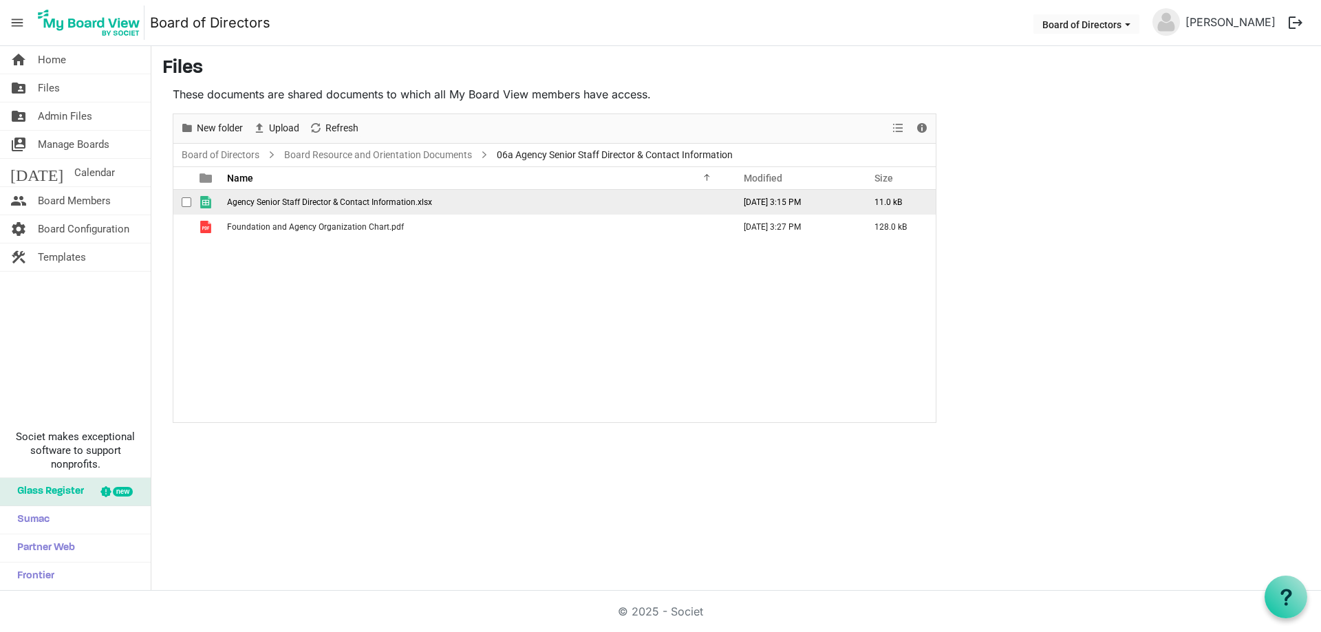
click at [313, 200] on span "Agency Senior Staff Director & Contact Information.xlsx" at bounding box center [329, 202] width 205 height 10
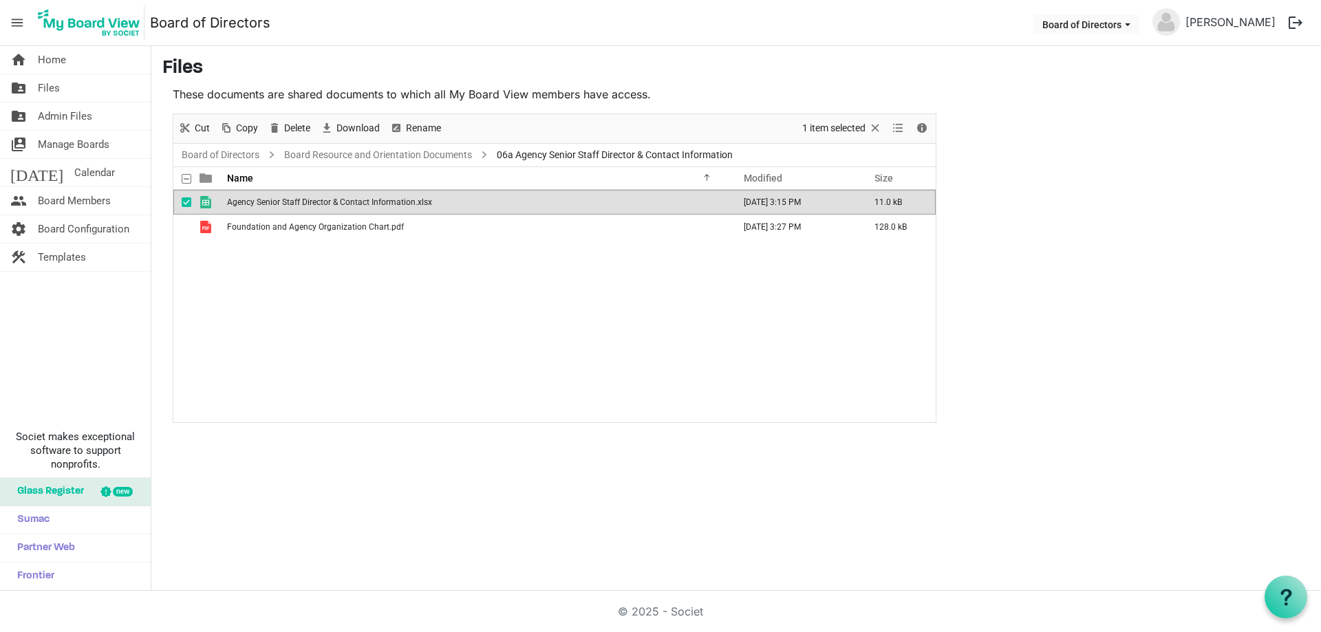
click at [313, 200] on span "Agency Senior Staff Director & Contact Information.xlsx" at bounding box center [329, 202] width 205 height 10
click at [430, 295] on div "Agency Senior Staff Director & Contact Information.xlsx April 03, 2025 3:15 PM …" at bounding box center [554, 306] width 762 height 233
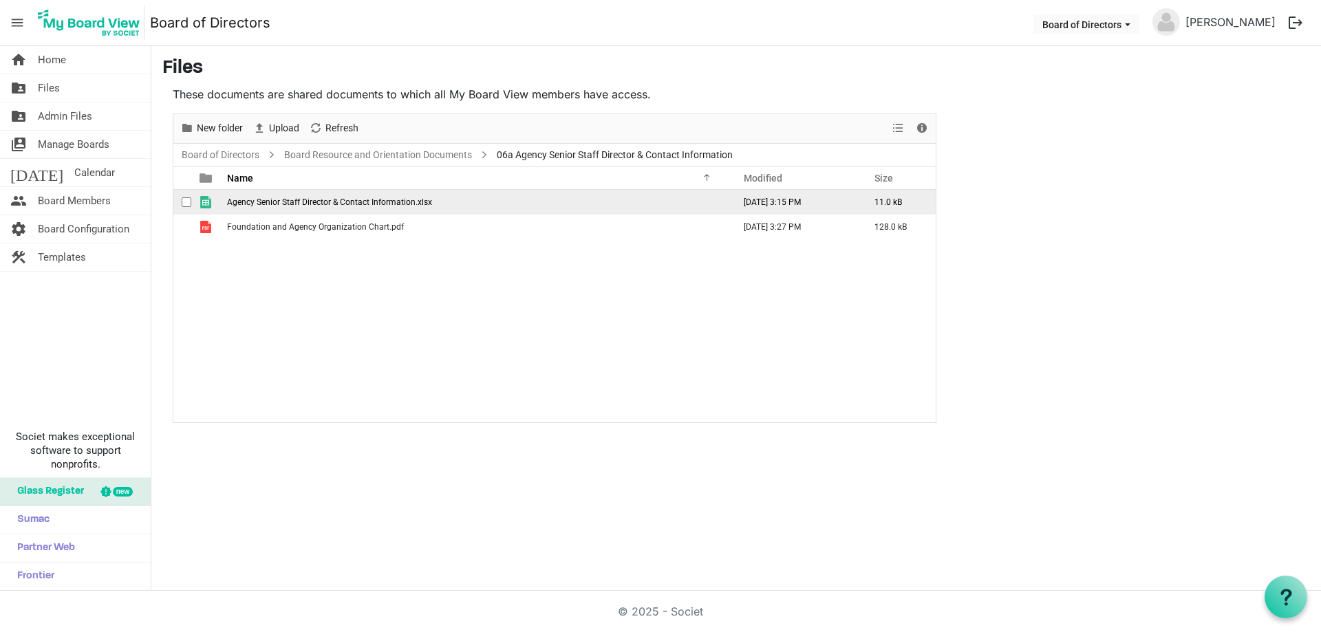
click at [422, 197] on span "Agency Senior Staff Director & Contact Information.xlsx" at bounding box center [329, 202] width 205 height 10
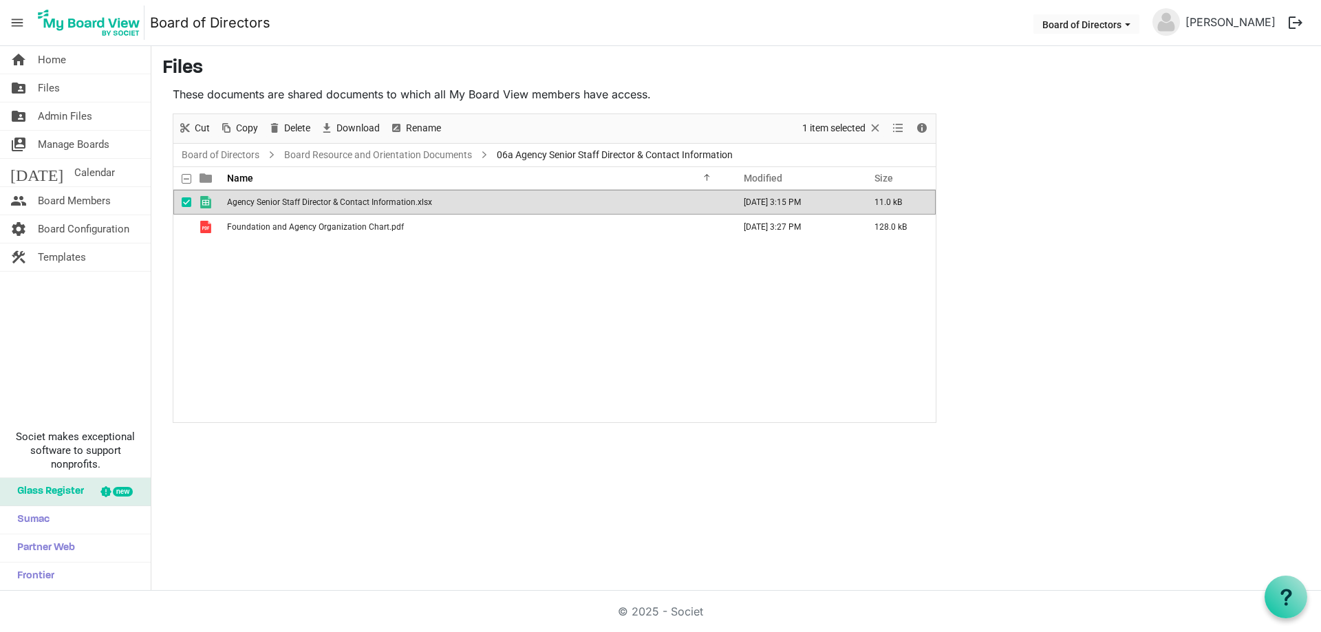
click at [422, 197] on span "Agency Senior Staff Director & Contact Information.xlsx" at bounding box center [329, 202] width 205 height 10
click at [310, 202] on span "Agency Senior Staff Director & Contact Information.xlsx" at bounding box center [329, 202] width 205 height 10
click at [499, 295] on div "Agency Senior Staff Director & Contact Information.xlsx April 03, 2025 3:15 PM …" at bounding box center [554, 306] width 762 height 233
click at [351, 202] on span "Agency Senior Staff Director & Contact Information.xlsx" at bounding box center [329, 202] width 205 height 10
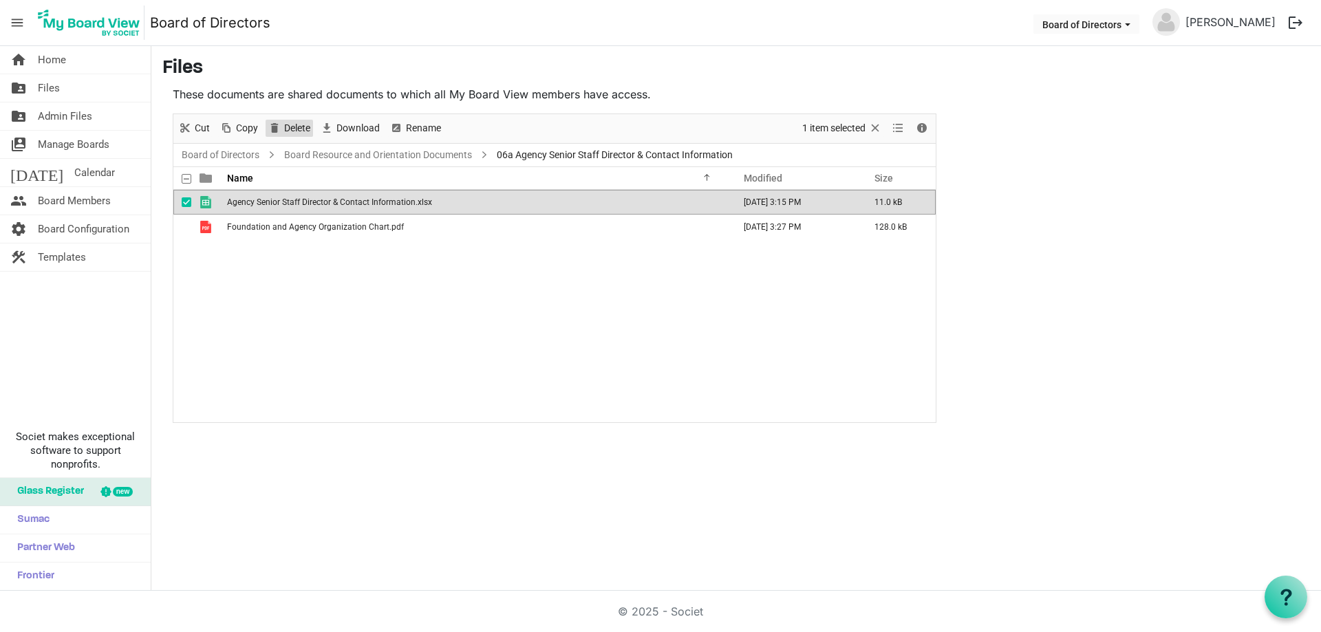
click at [290, 126] on span "Delete" at bounding box center [297, 128] width 29 height 17
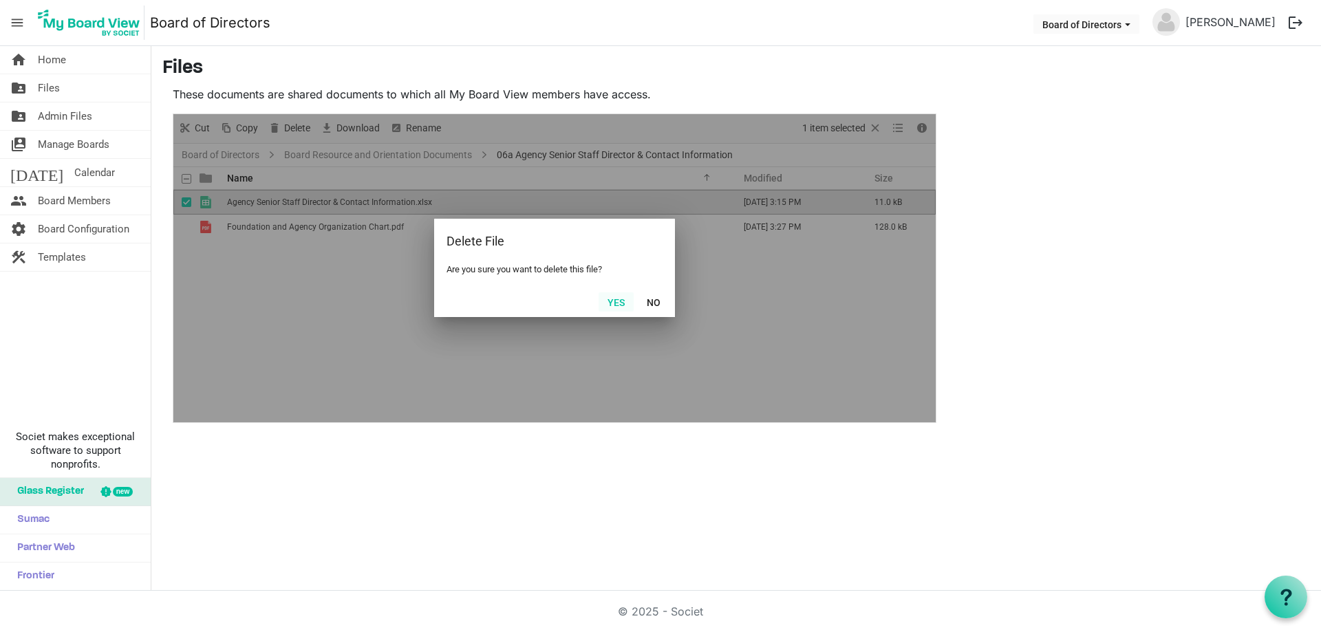
click at [616, 301] on button "Yes" at bounding box center [616, 301] width 35 height 19
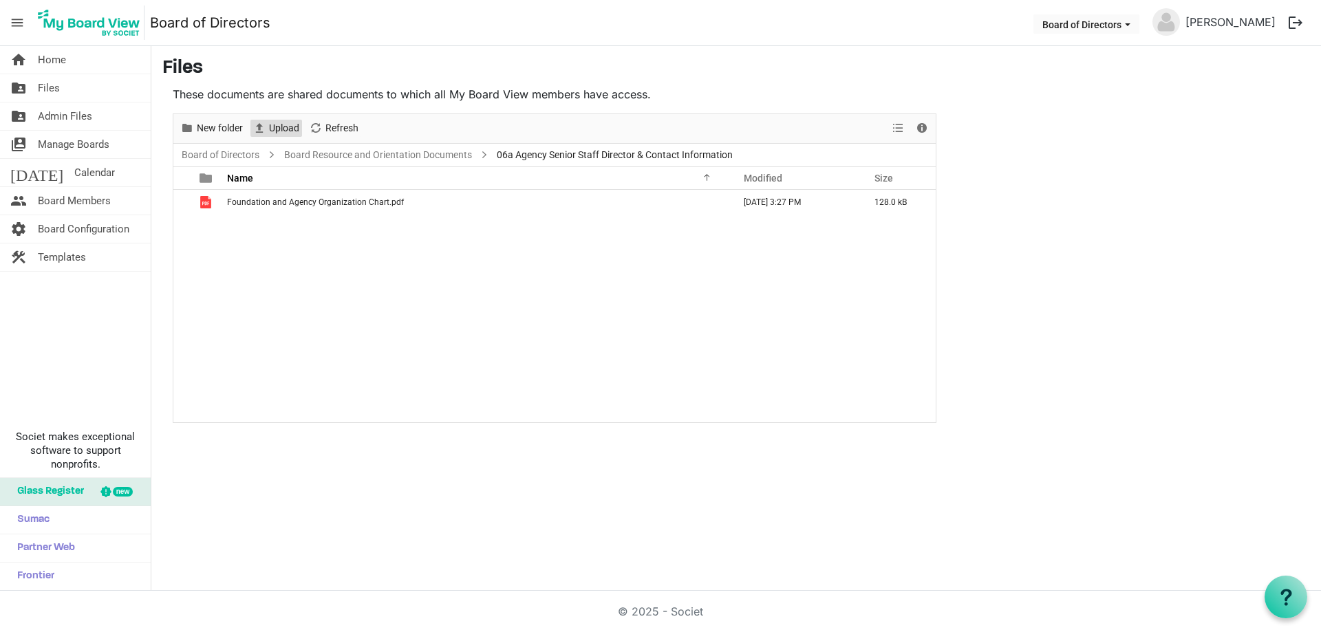
click at [277, 124] on span "Upload" at bounding box center [284, 128] width 33 height 17
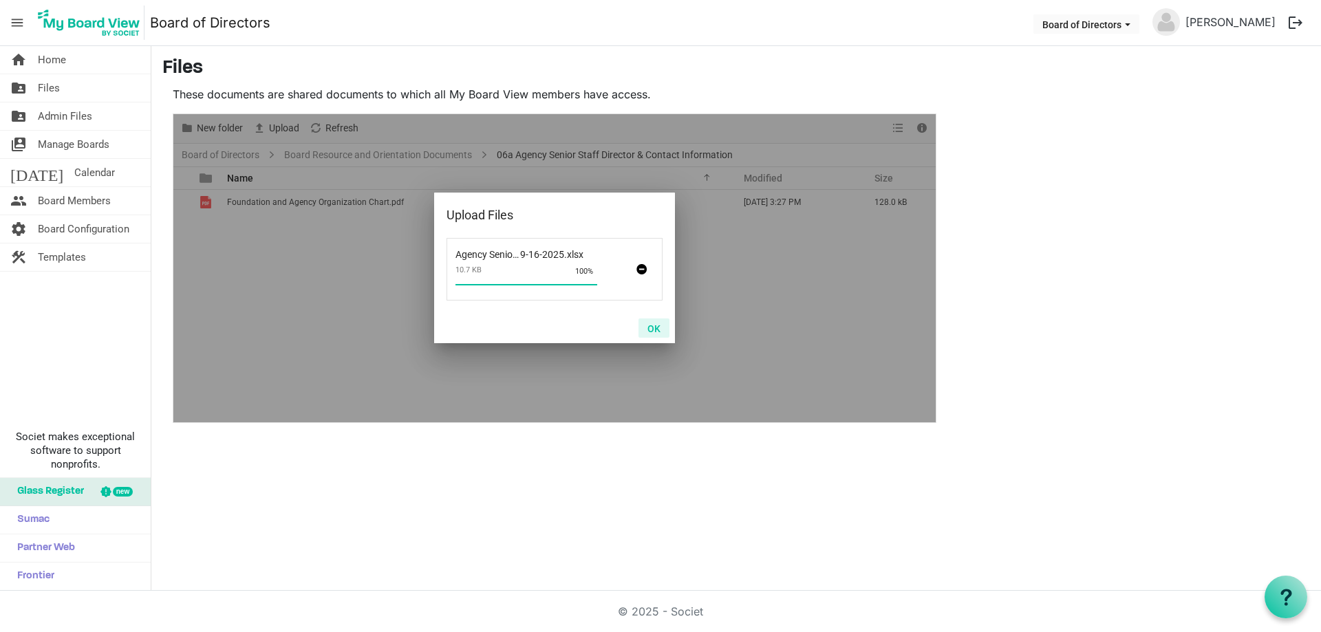
click at [654, 323] on button "OK" at bounding box center [653, 328] width 31 height 19
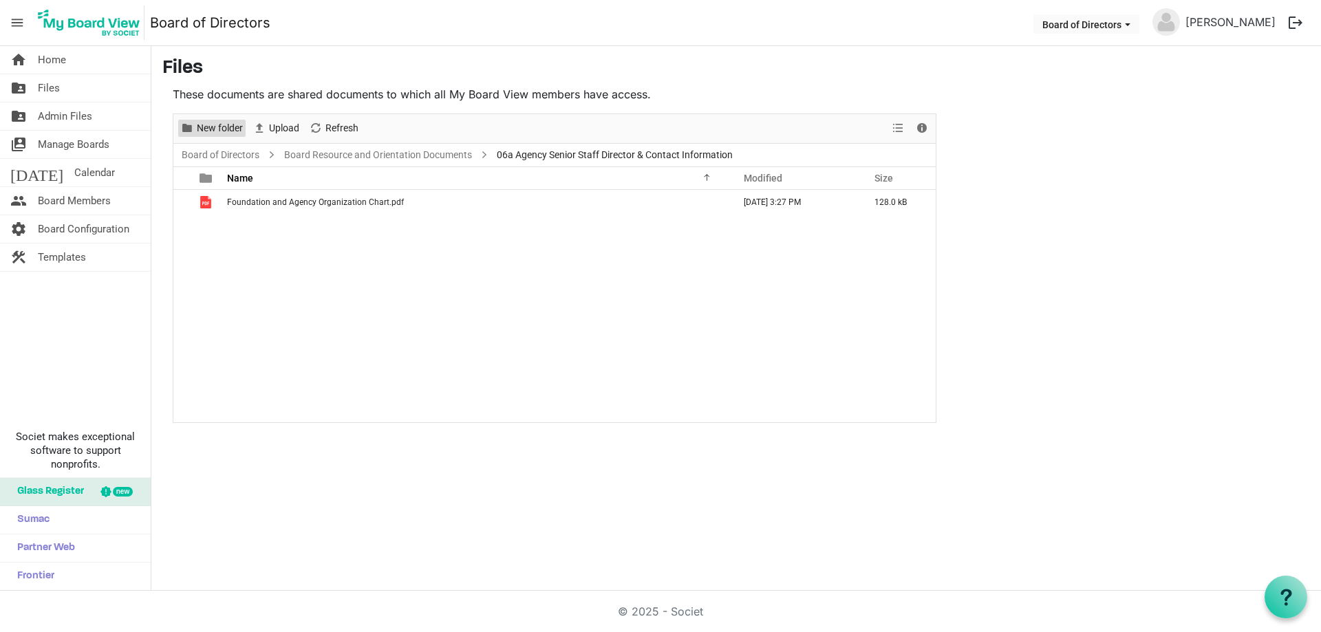
click at [204, 130] on span "New folder" at bounding box center [219, 128] width 49 height 17
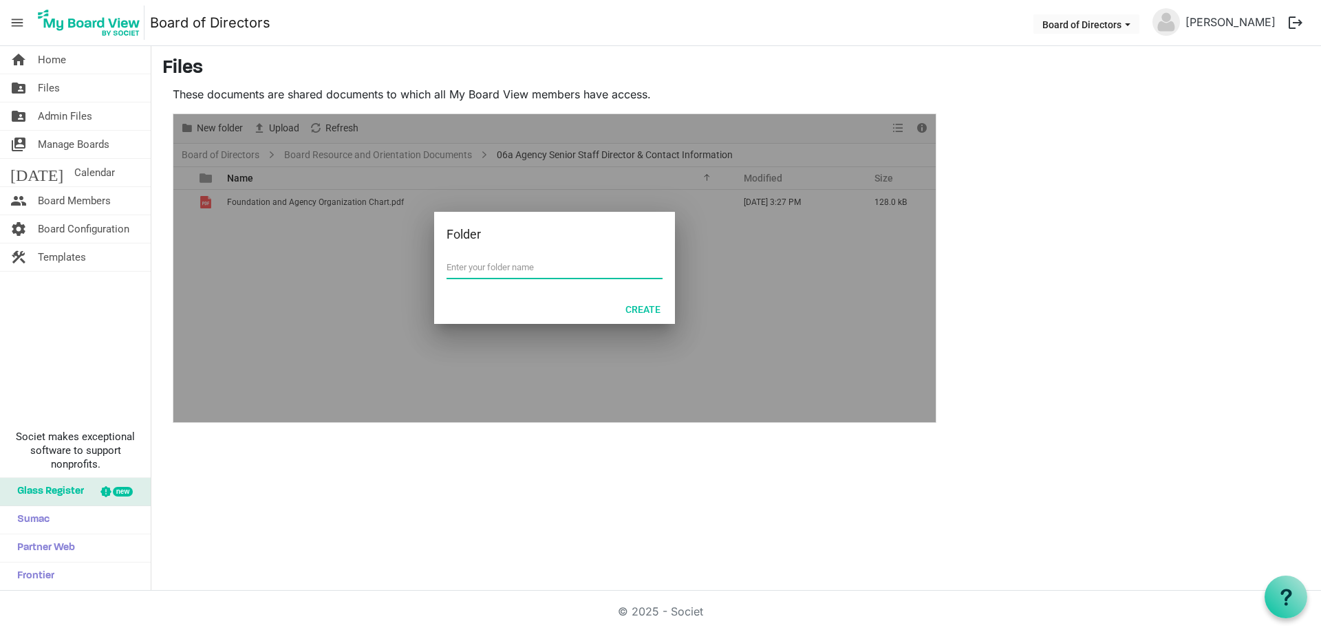
click at [760, 345] on div at bounding box center [554, 268] width 762 height 308
click at [979, 58] on h3 "Files" at bounding box center [736, 68] width 1148 height 23
click at [644, 230] on div "Folder" at bounding box center [554, 234] width 241 height 45
click at [57, 91] on span "Files" at bounding box center [49, 88] width 22 height 28
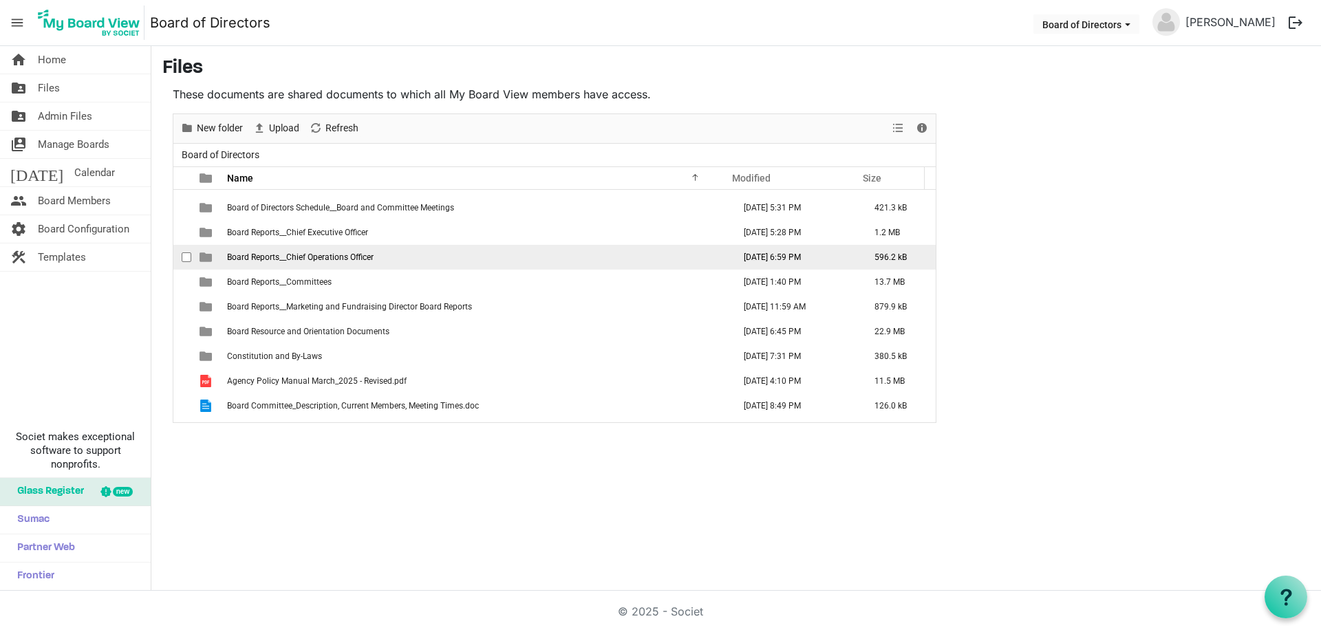
scroll to position [89, 0]
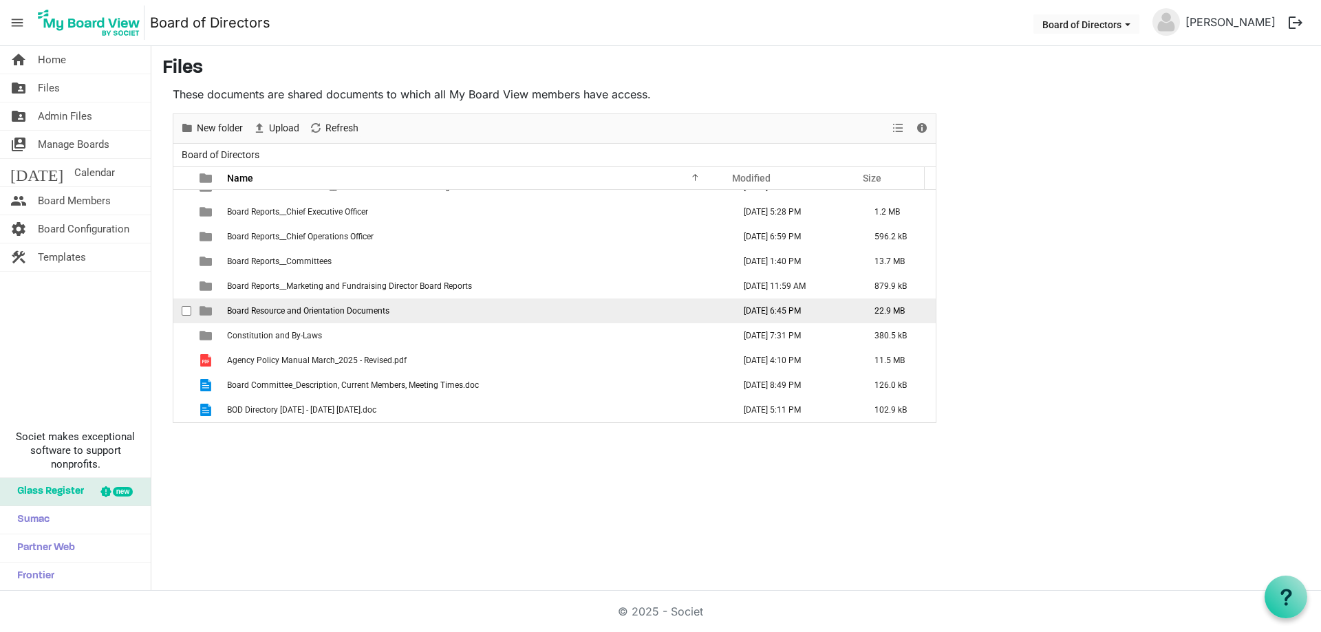
click at [330, 310] on span "Board Resource and Orientation Documents" at bounding box center [308, 311] width 162 height 10
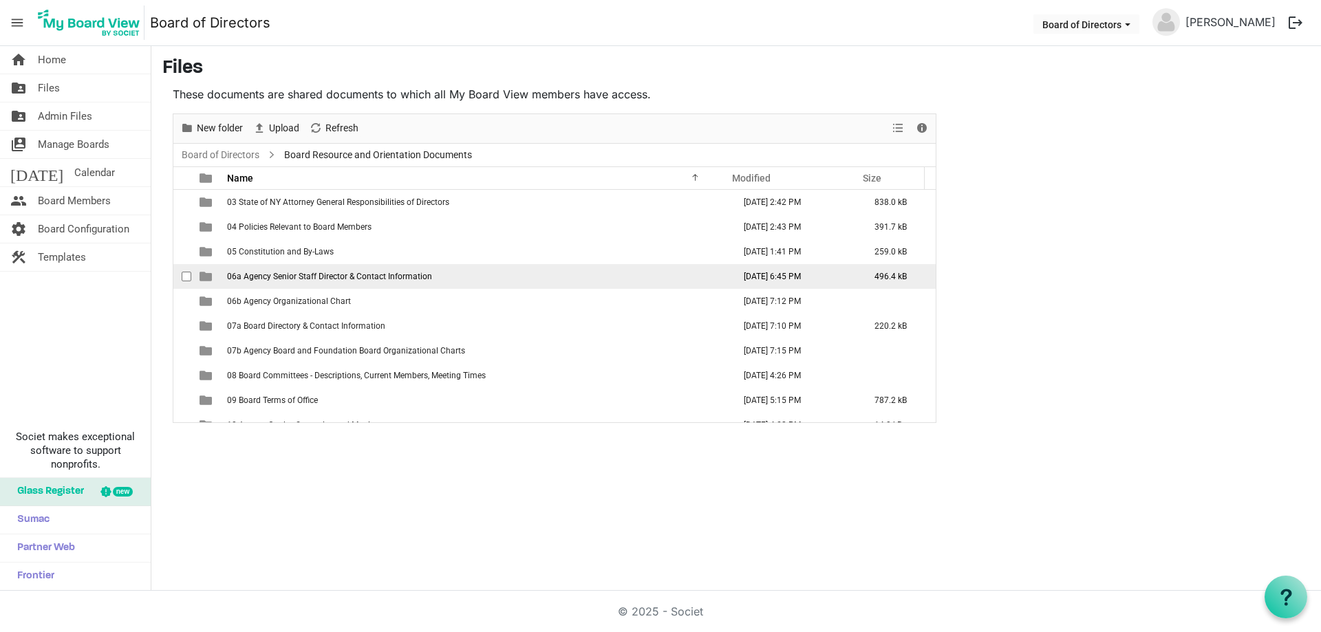
scroll to position [69, 0]
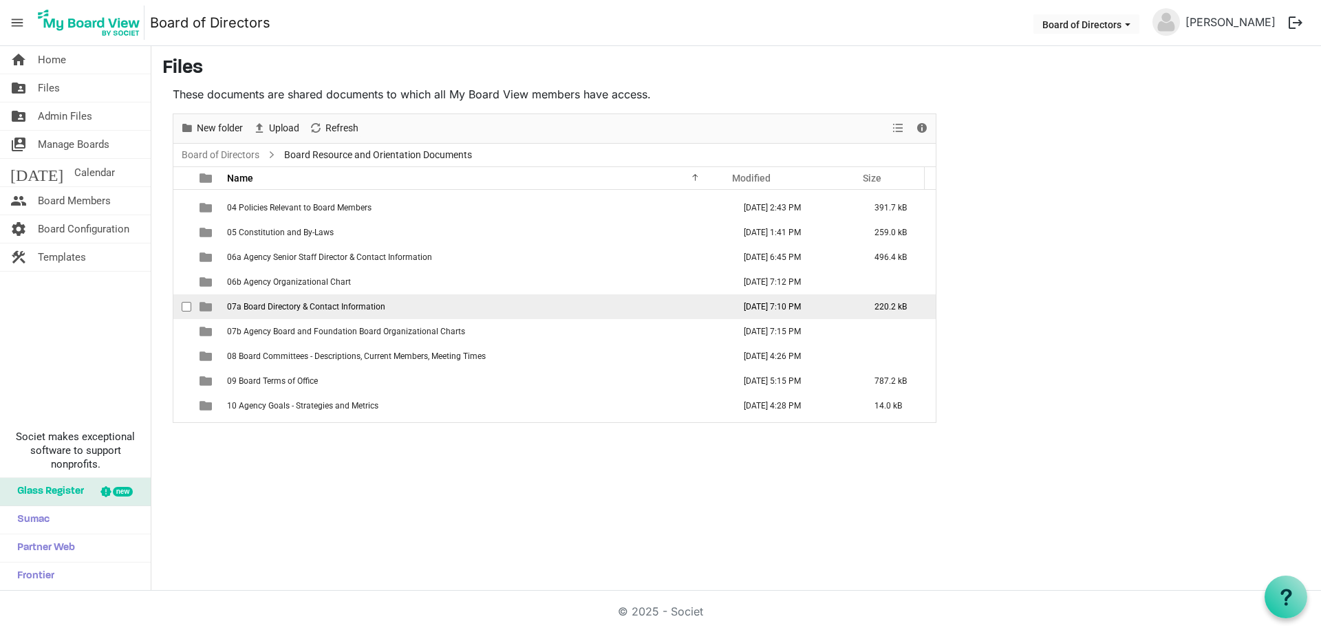
click at [369, 307] on span "07a Board Directory & Contact Information" at bounding box center [306, 307] width 158 height 10
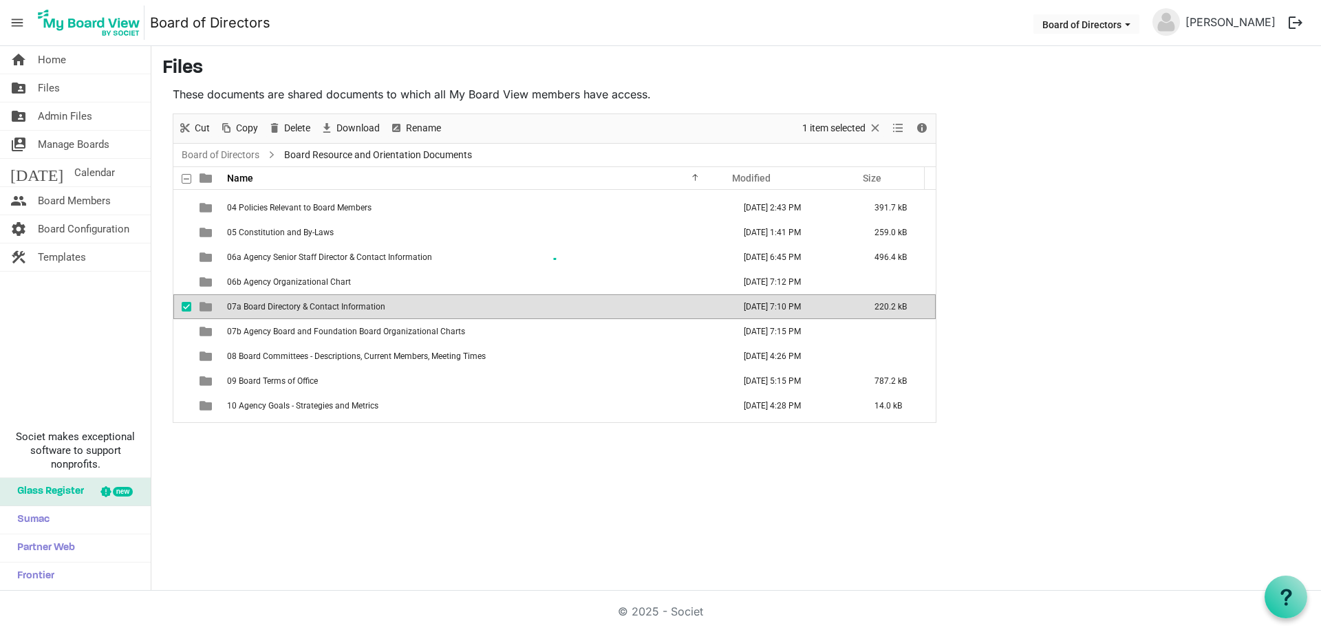
scroll to position [0, 0]
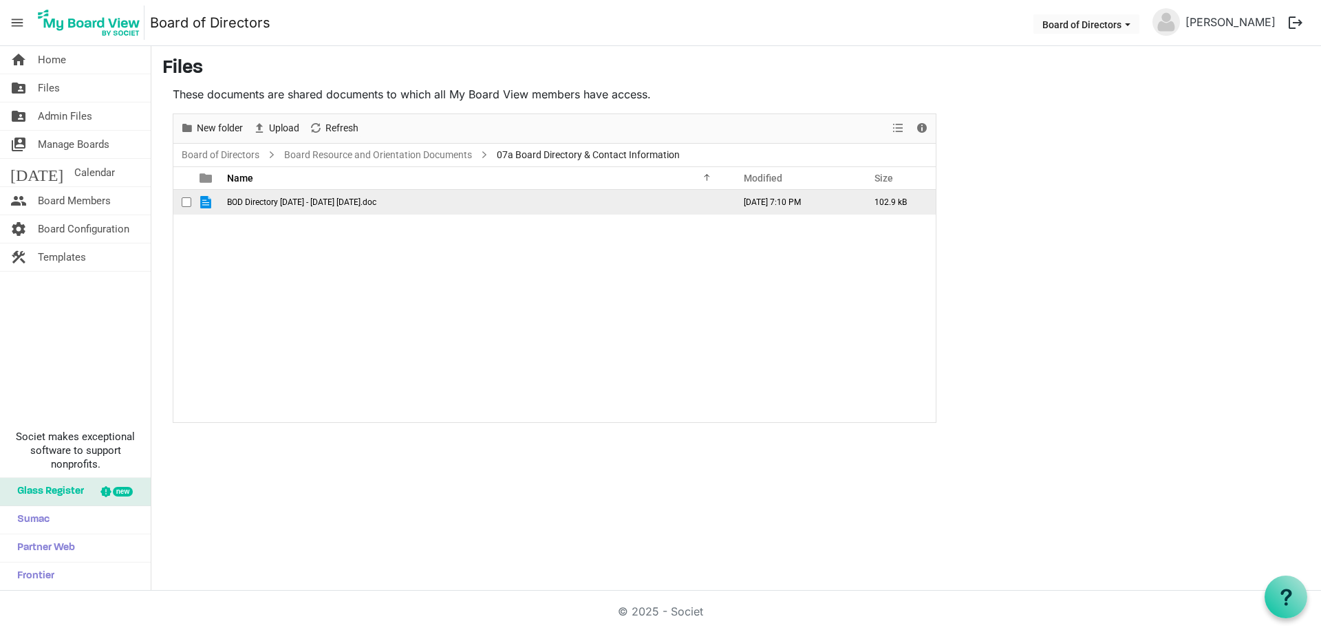
click at [322, 204] on span "BOD Directory [DATE] - [DATE] [DATE].doc" at bounding box center [301, 202] width 149 height 10
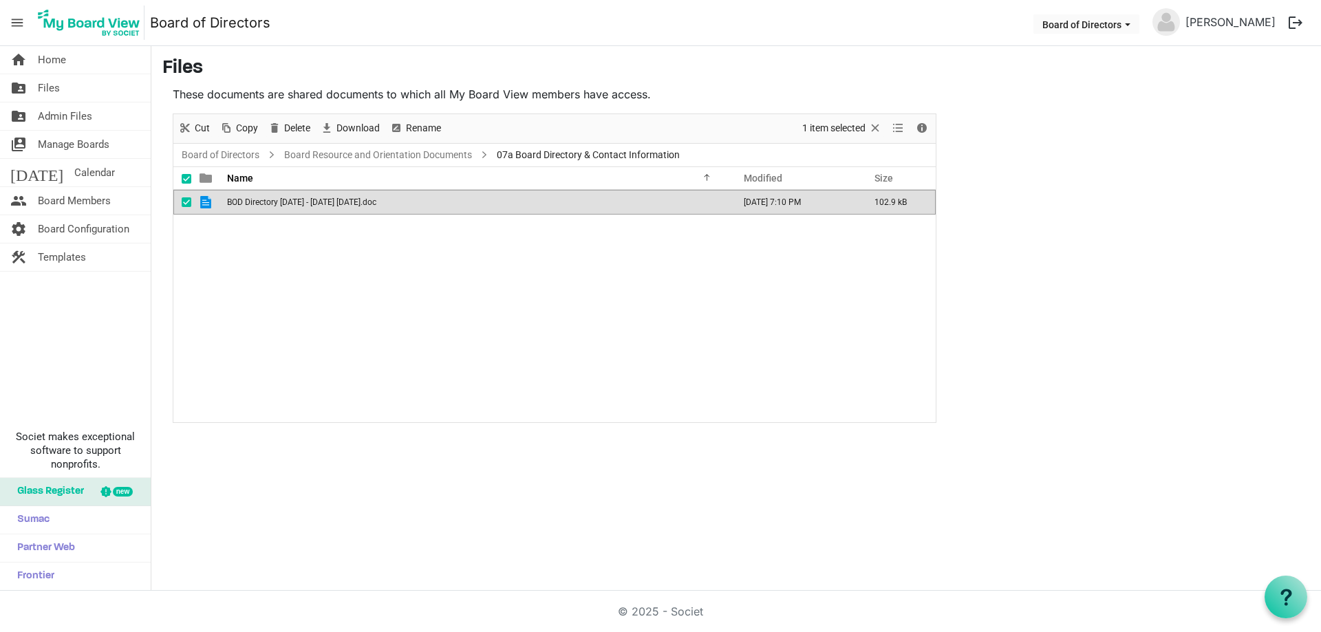
click at [322, 204] on span "BOD Directory [DATE] - [DATE] [DATE].doc" at bounding box center [301, 202] width 149 height 10
click at [288, 129] on span "Delete" at bounding box center [297, 128] width 29 height 17
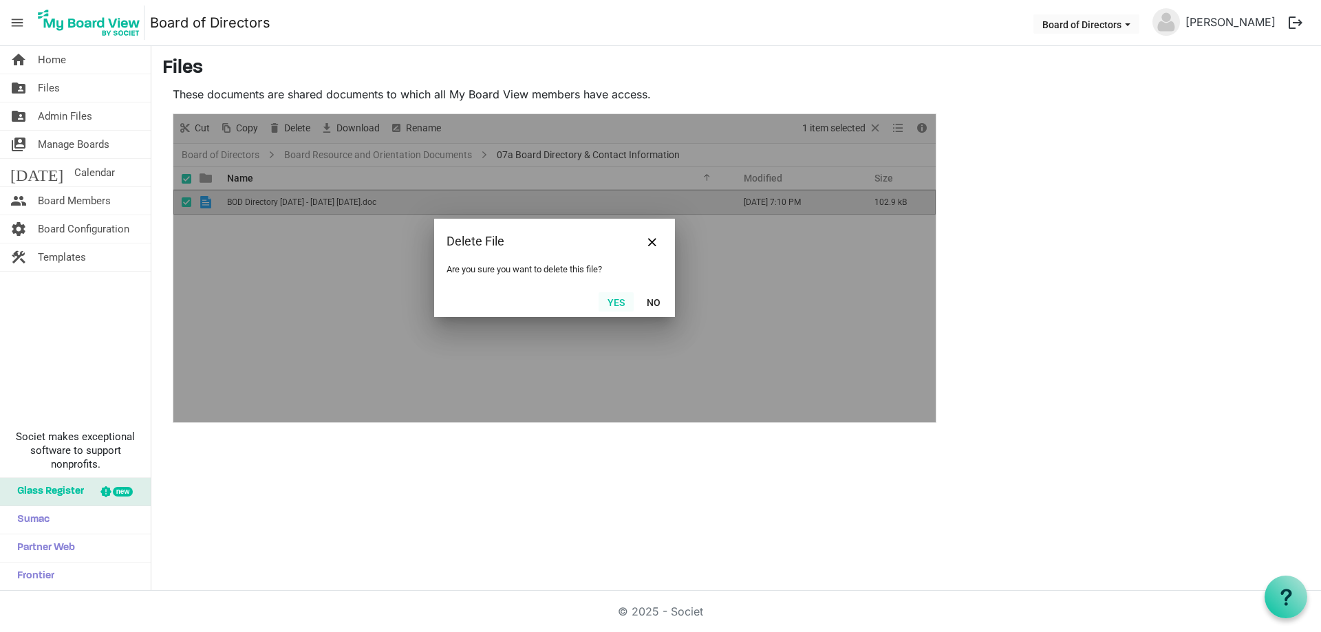
click at [620, 303] on button "Yes" at bounding box center [616, 301] width 35 height 19
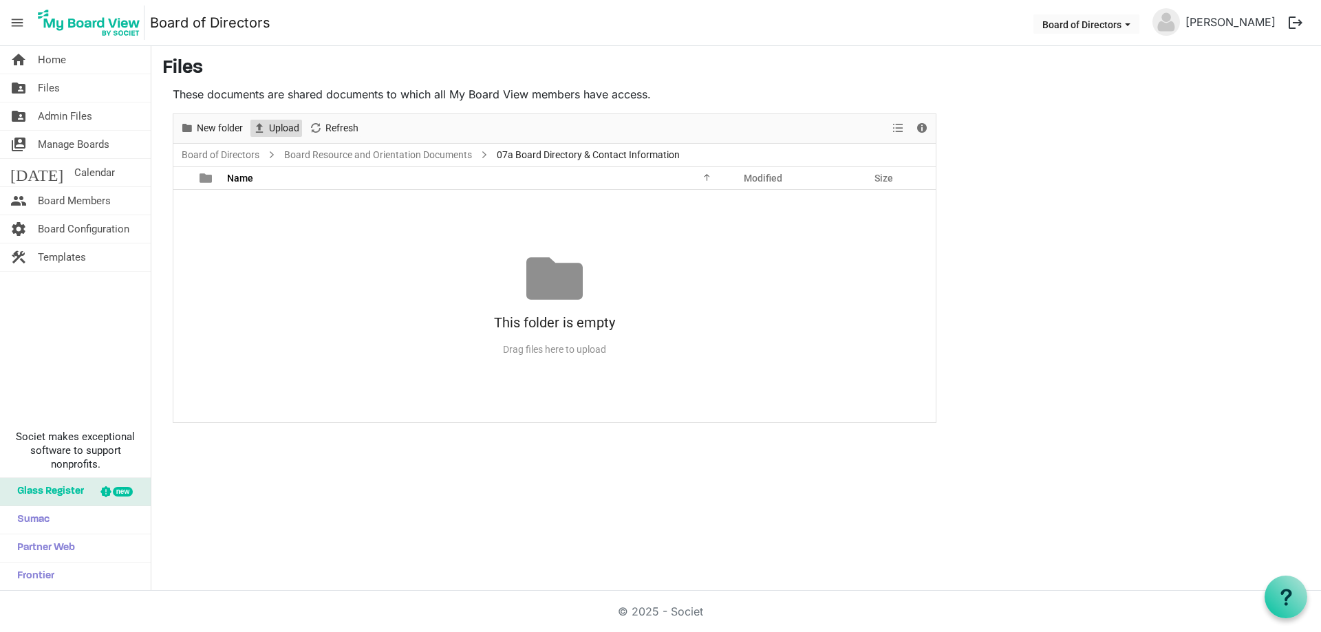
click at [290, 125] on span "Upload" at bounding box center [284, 128] width 33 height 17
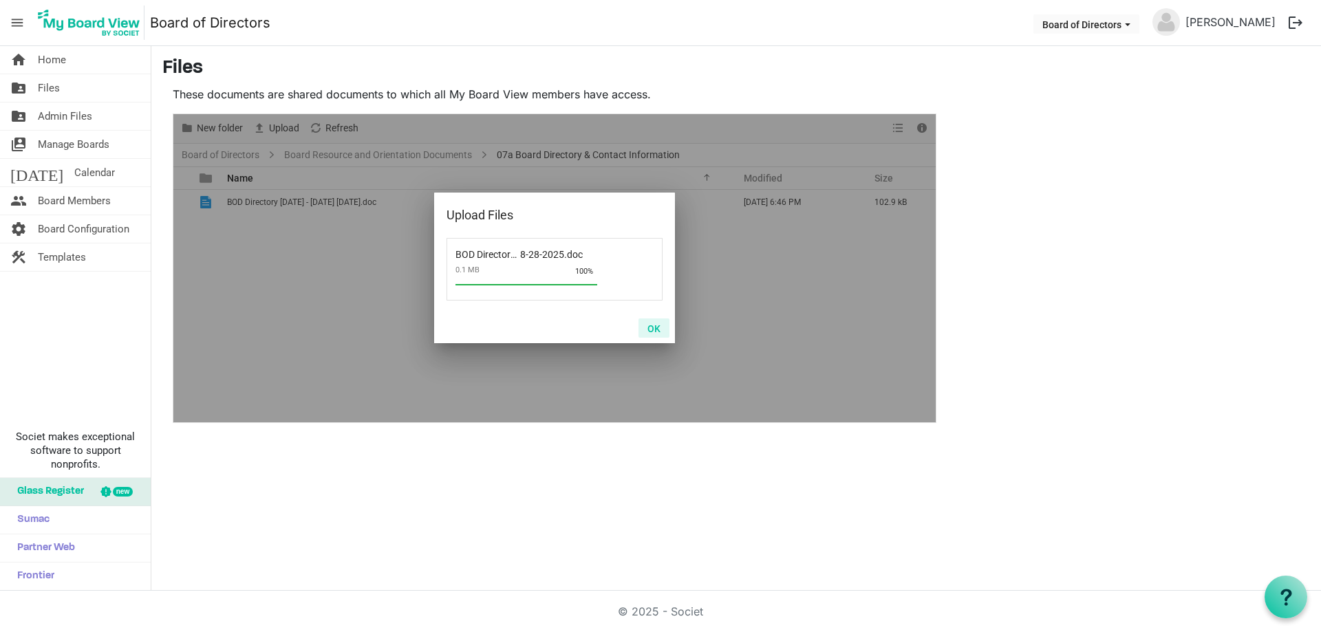
click at [650, 331] on button "OK" at bounding box center [653, 328] width 31 height 19
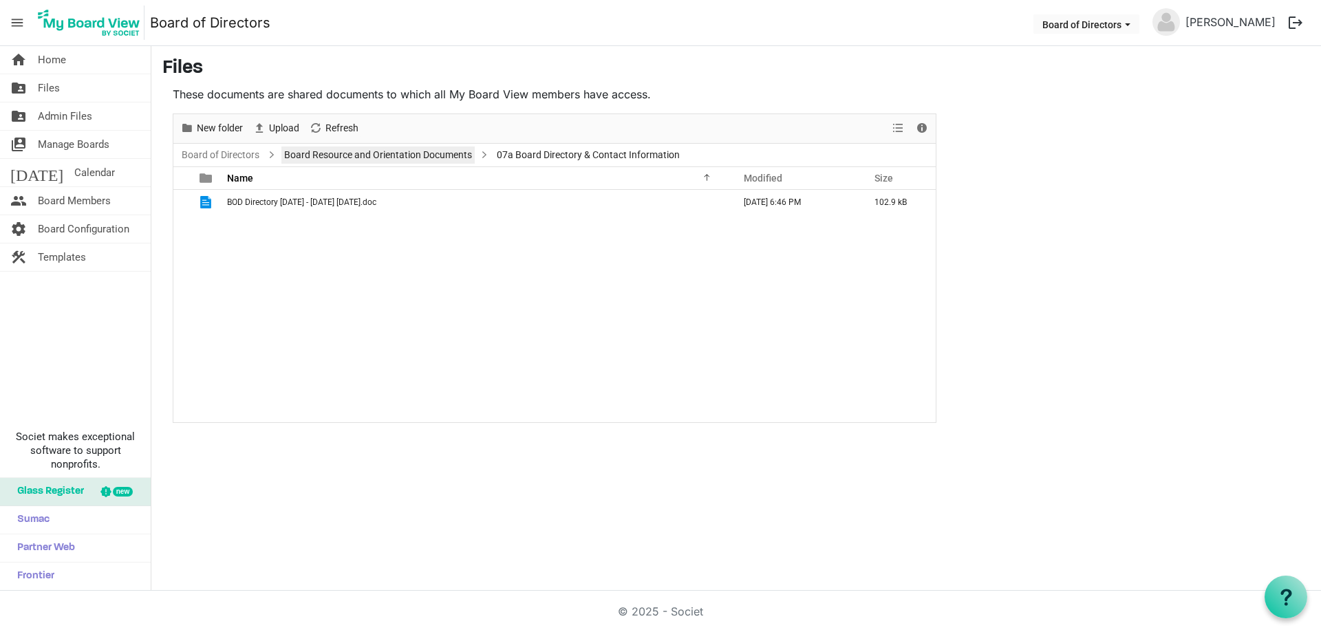
click at [394, 157] on link "Board Resource and Orientation Documents" at bounding box center [377, 155] width 193 height 17
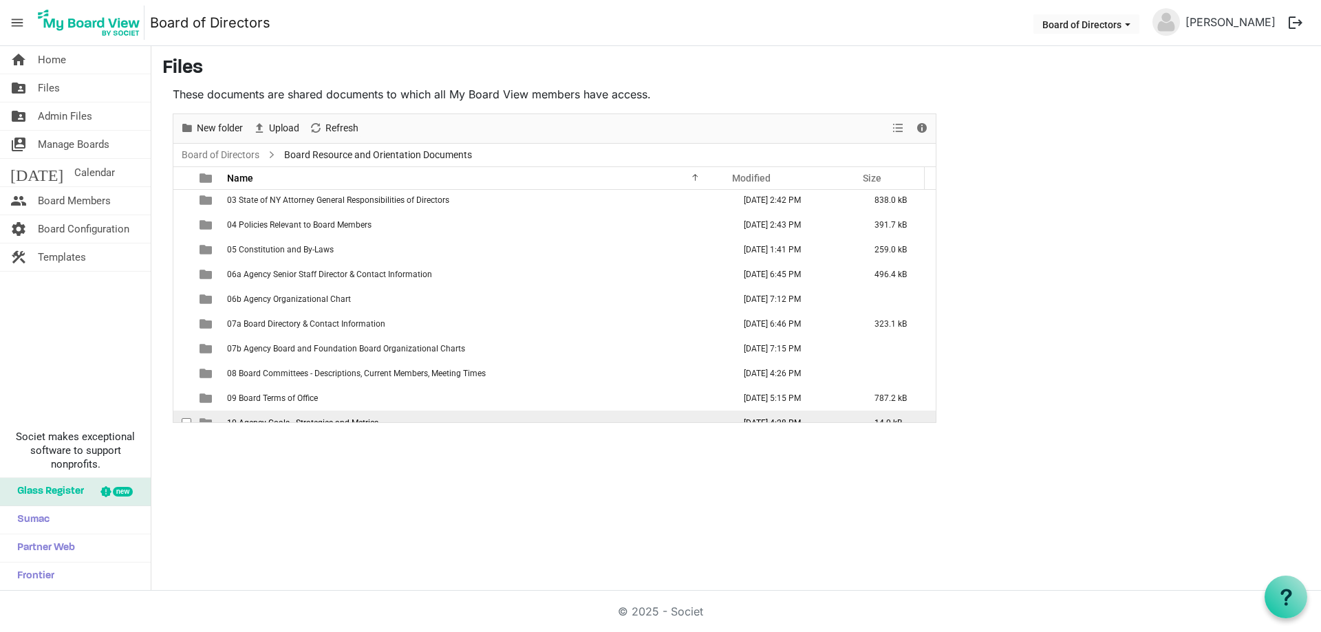
scroll to position [51, 0]
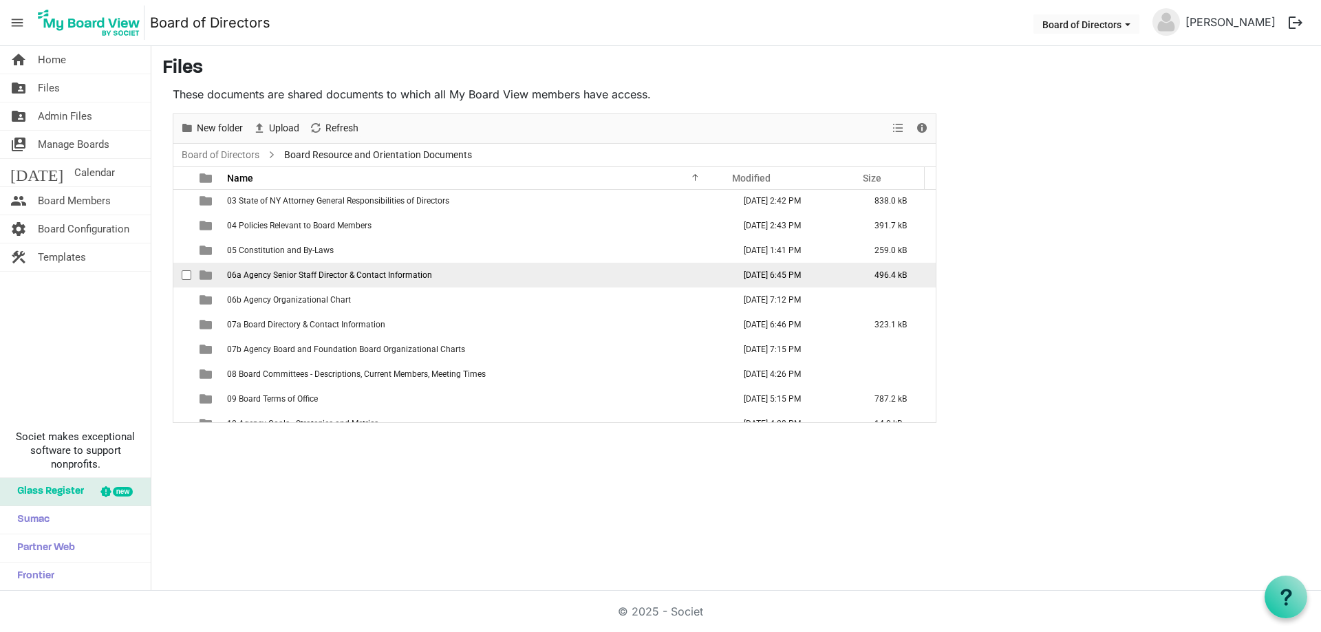
click at [333, 275] on span "06a Agency Senior Staff Director & Contact Information" at bounding box center [329, 275] width 205 height 10
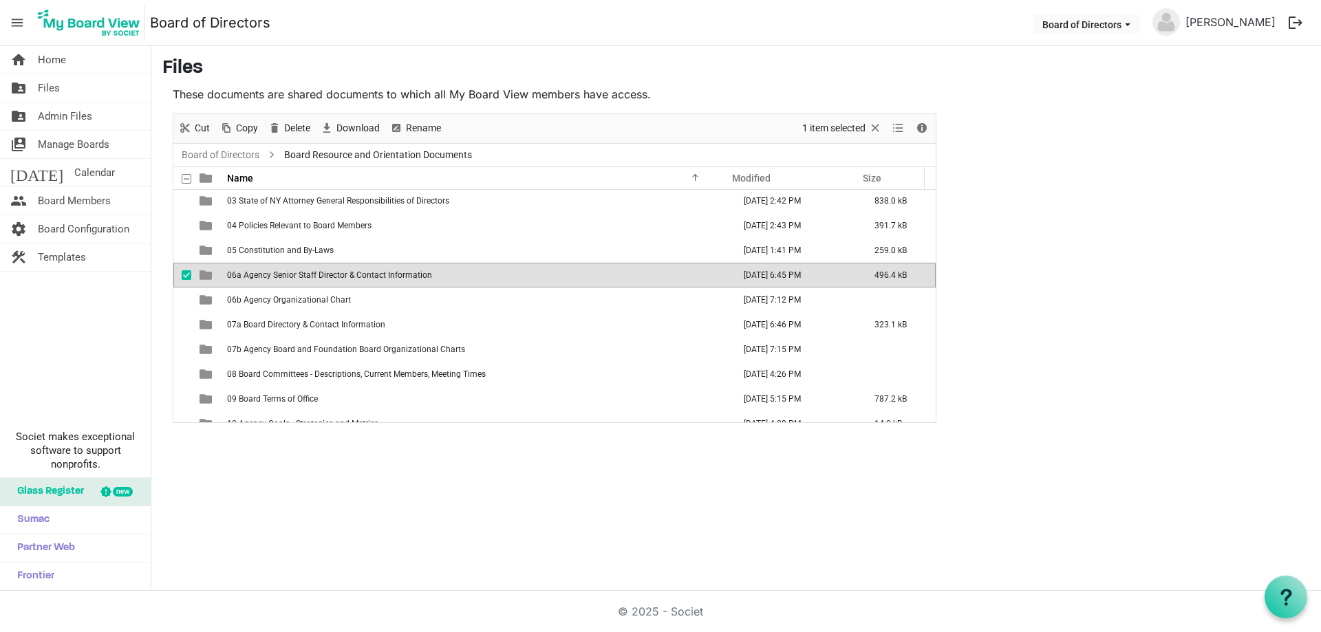
click at [333, 275] on span "06a Agency Senior Staff Director & Contact Information" at bounding box center [329, 275] width 205 height 10
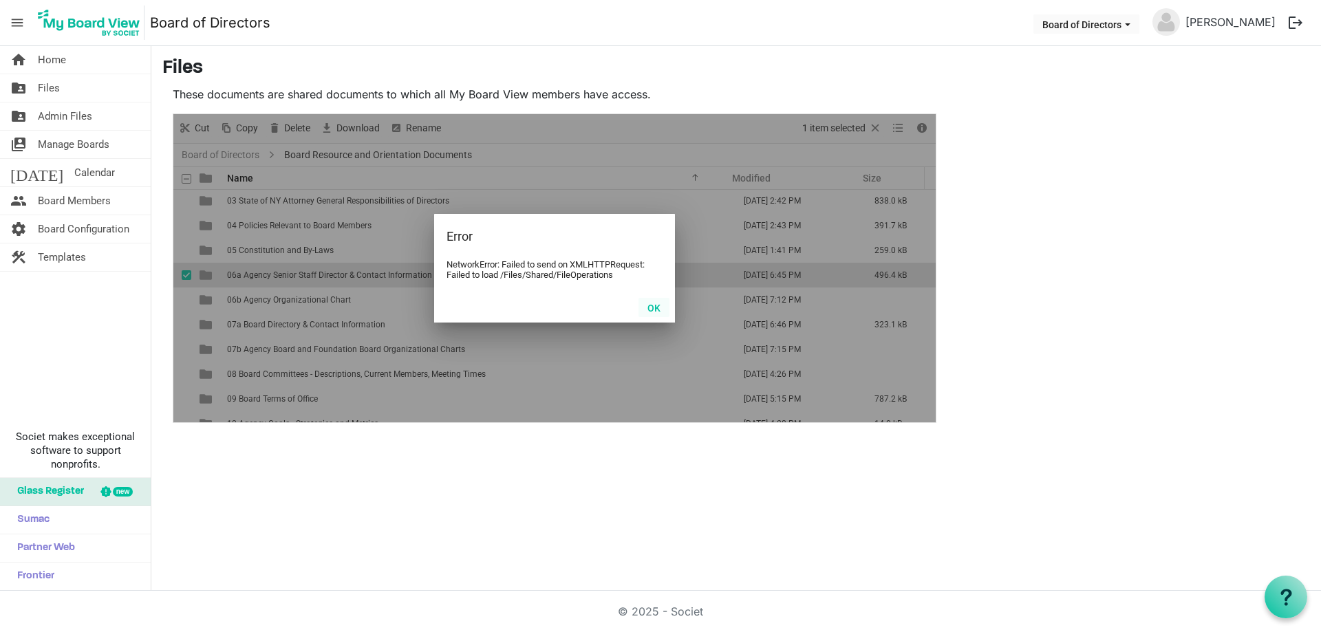
click at [647, 304] on button "OK" at bounding box center [653, 307] width 31 height 19
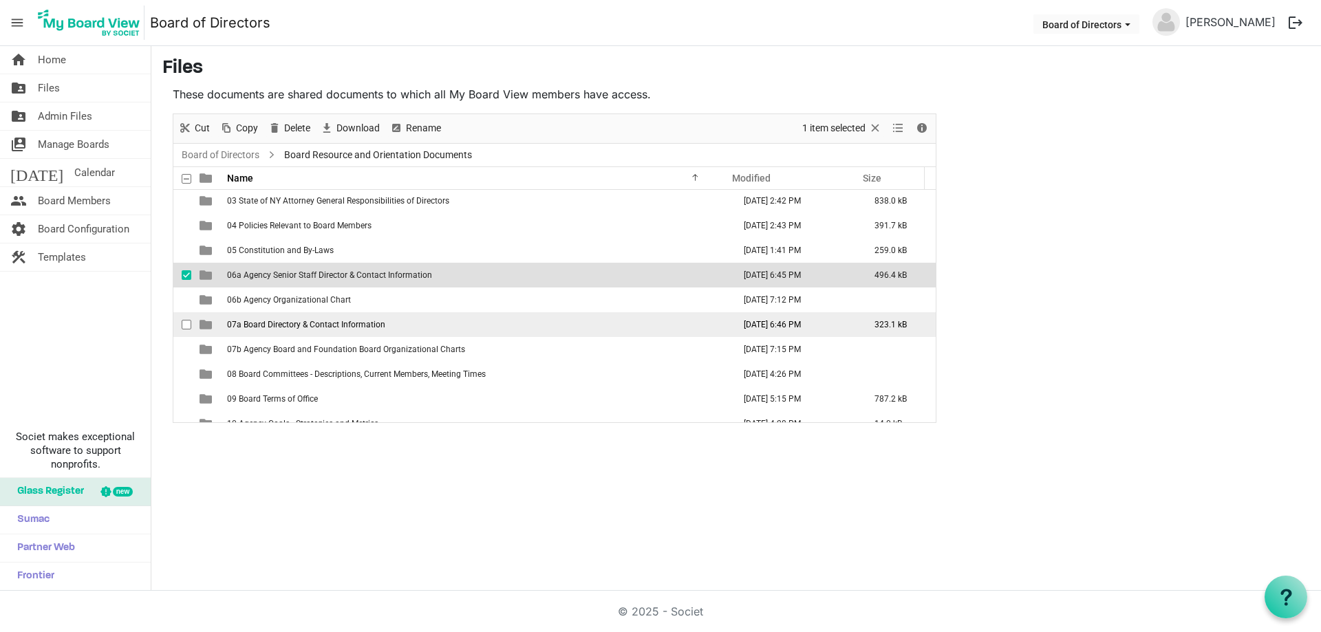
click at [592, 317] on td "07a Board Directory & Contact Information" at bounding box center [476, 324] width 506 height 25
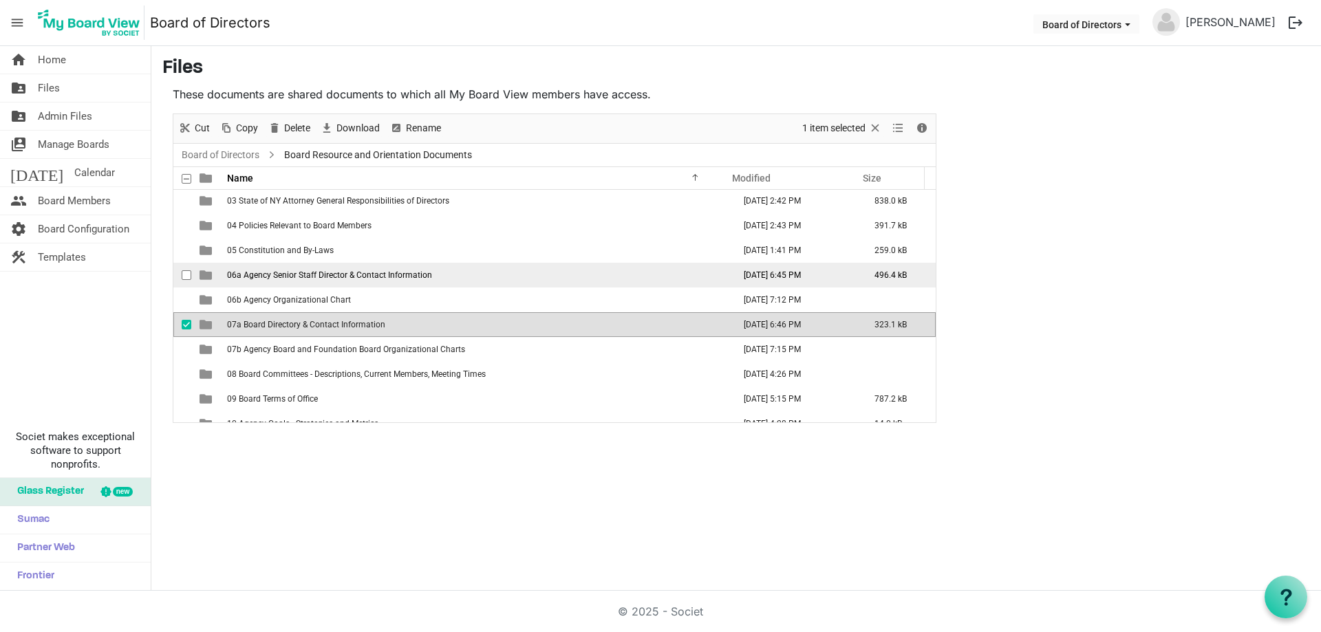
click at [321, 273] on span "06a Agency Senior Staff Director & Contact Information" at bounding box center [329, 275] width 205 height 10
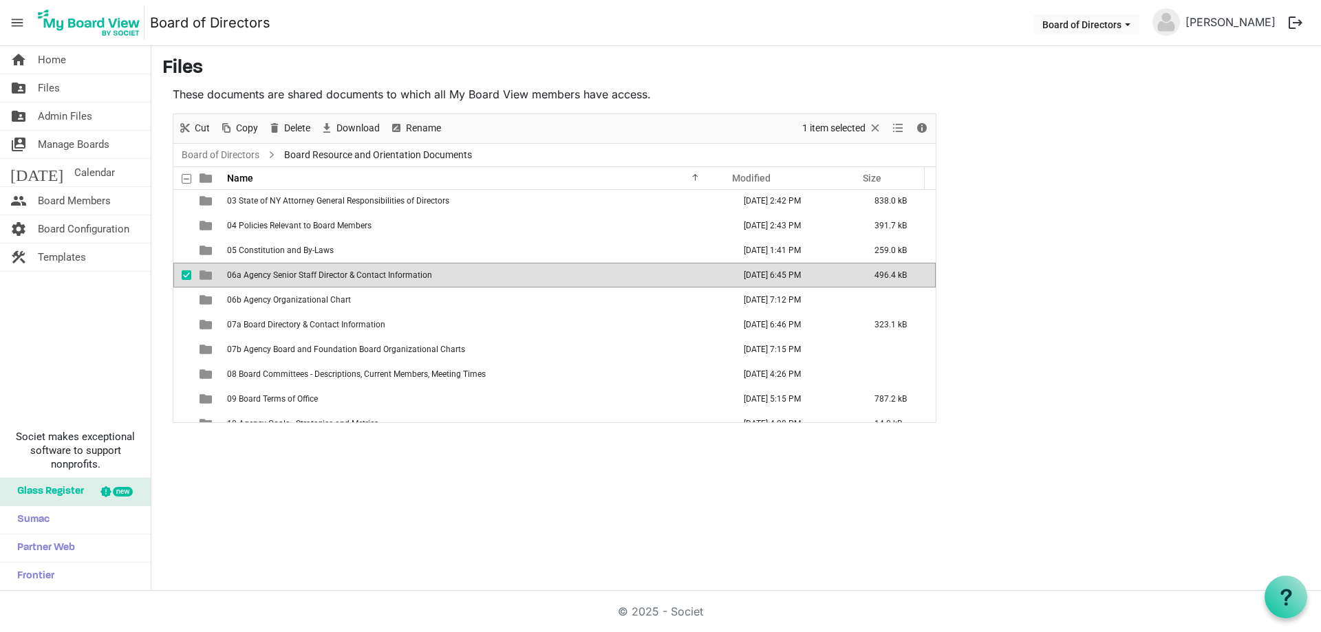
click at [321, 273] on span "06a Agency Senior Staff Director & Contact Information" at bounding box center [329, 275] width 205 height 10
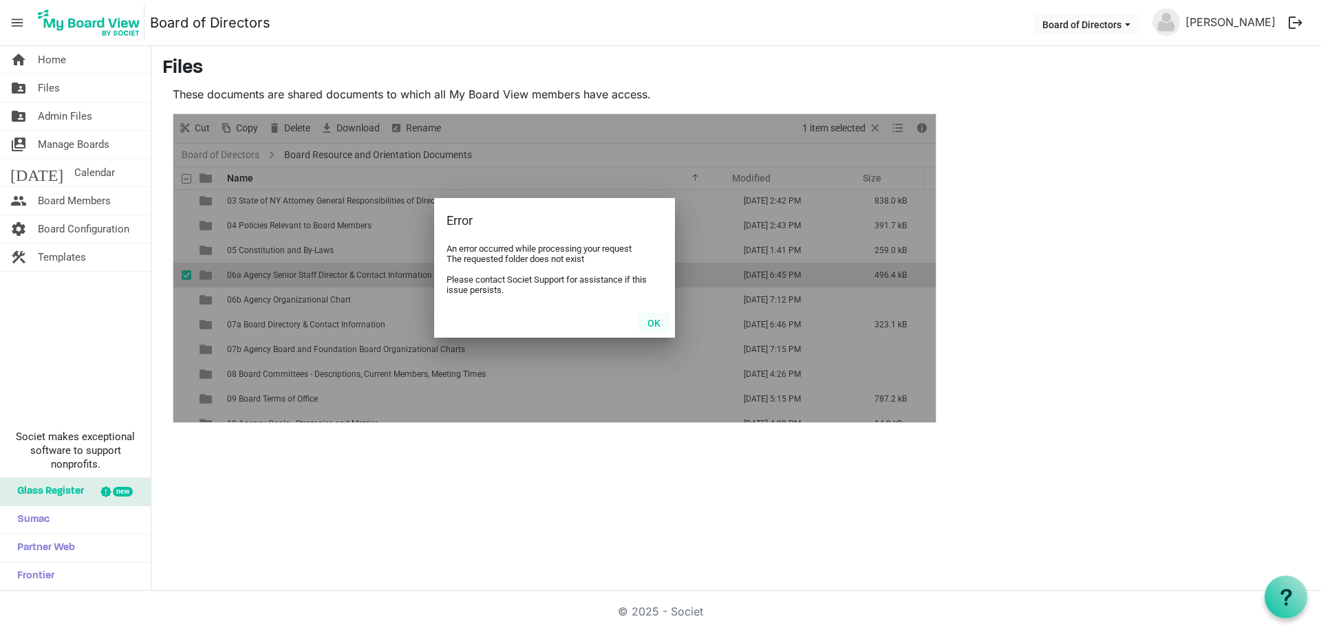
click at [656, 321] on button "OK" at bounding box center [653, 322] width 31 height 19
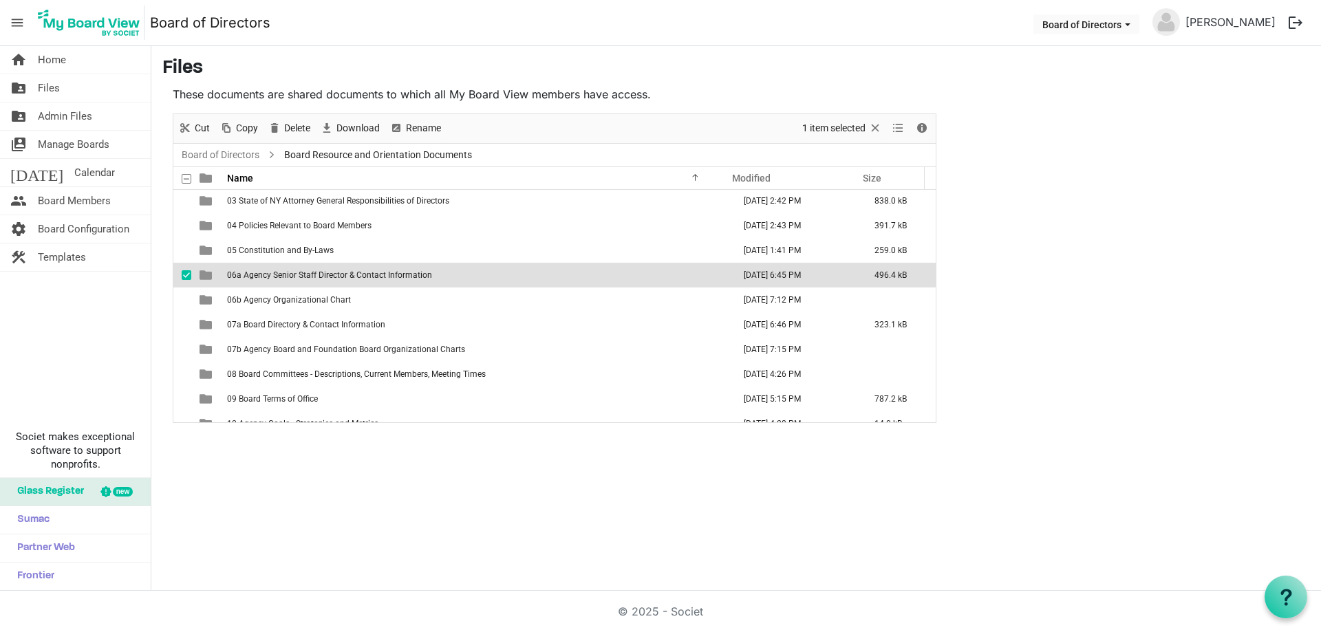
click at [360, 274] on span "06a Agency Senior Staff Director & Contact Information" at bounding box center [329, 275] width 205 height 10
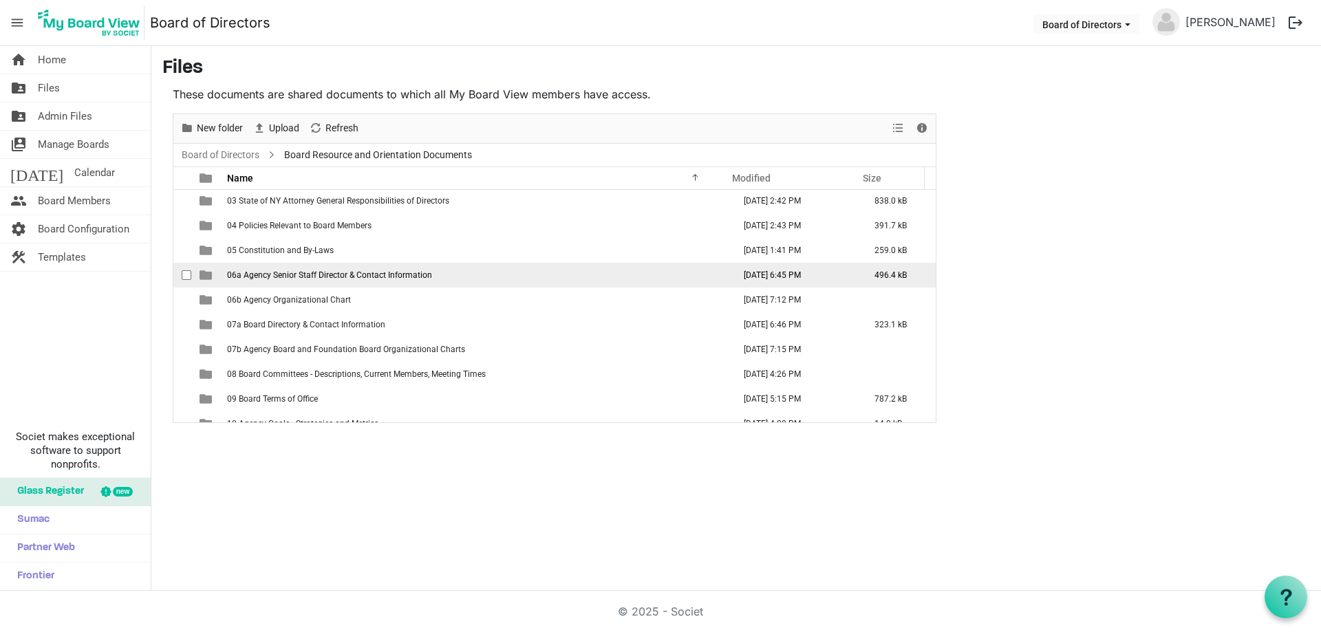
click at [304, 278] on span "06a Agency Senior Staff Director & Contact Information" at bounding box center [329, 275] width 205 height 10
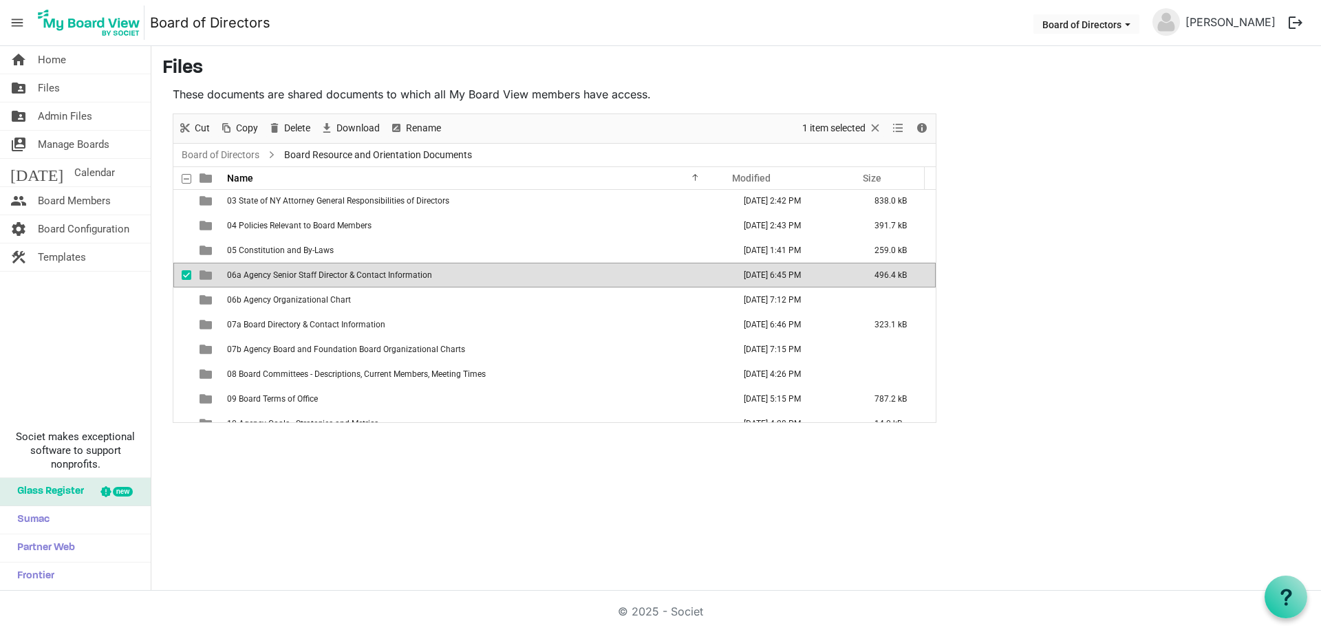
click at [304, 278] on span "06a Agency Senior Staff Director & Contact Information" at bounding box center [329, 275] width 205 height 10
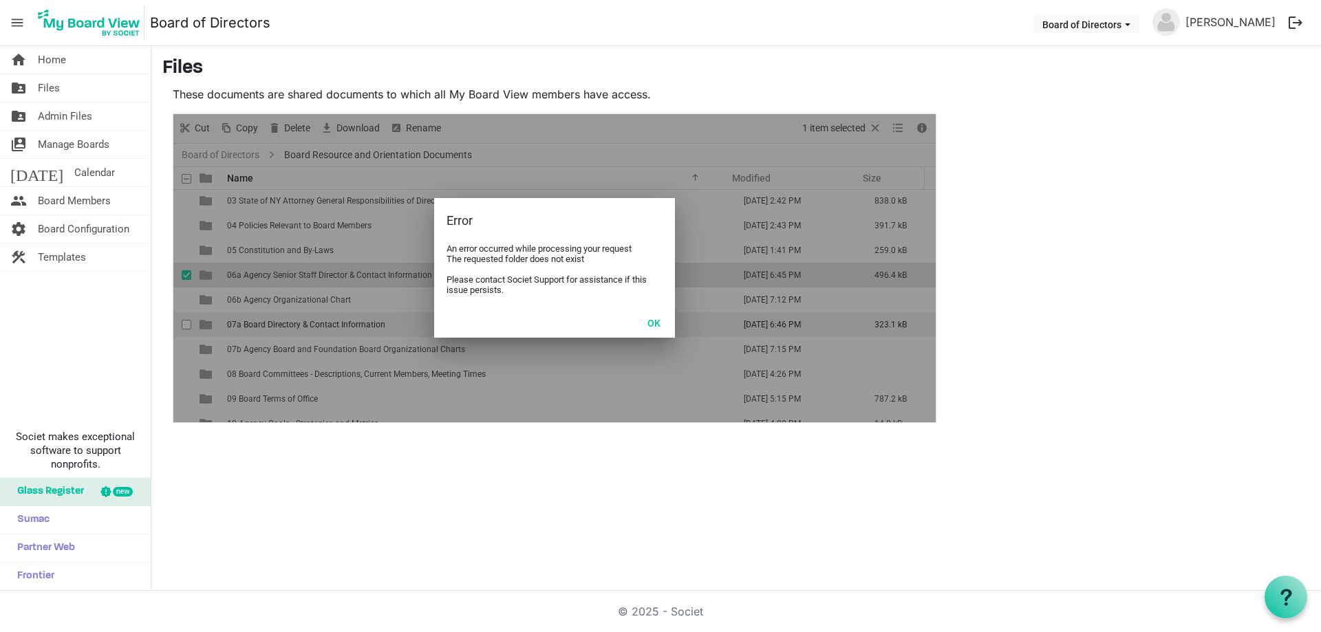
click at [652, 320] on button "OK" at bounding box center [653, 322] width 31 height 19
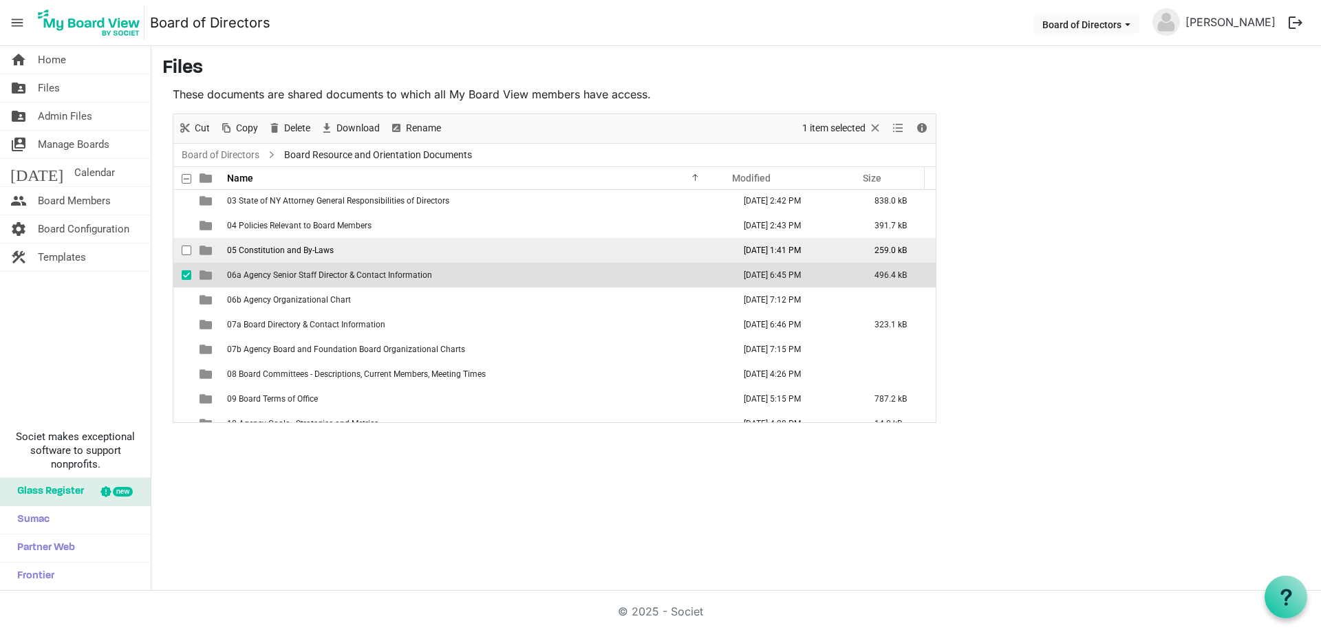
click at [501, 250] on td "05 Constitution and By-Laws" at bounding box center [476, 250] width 506 height 25
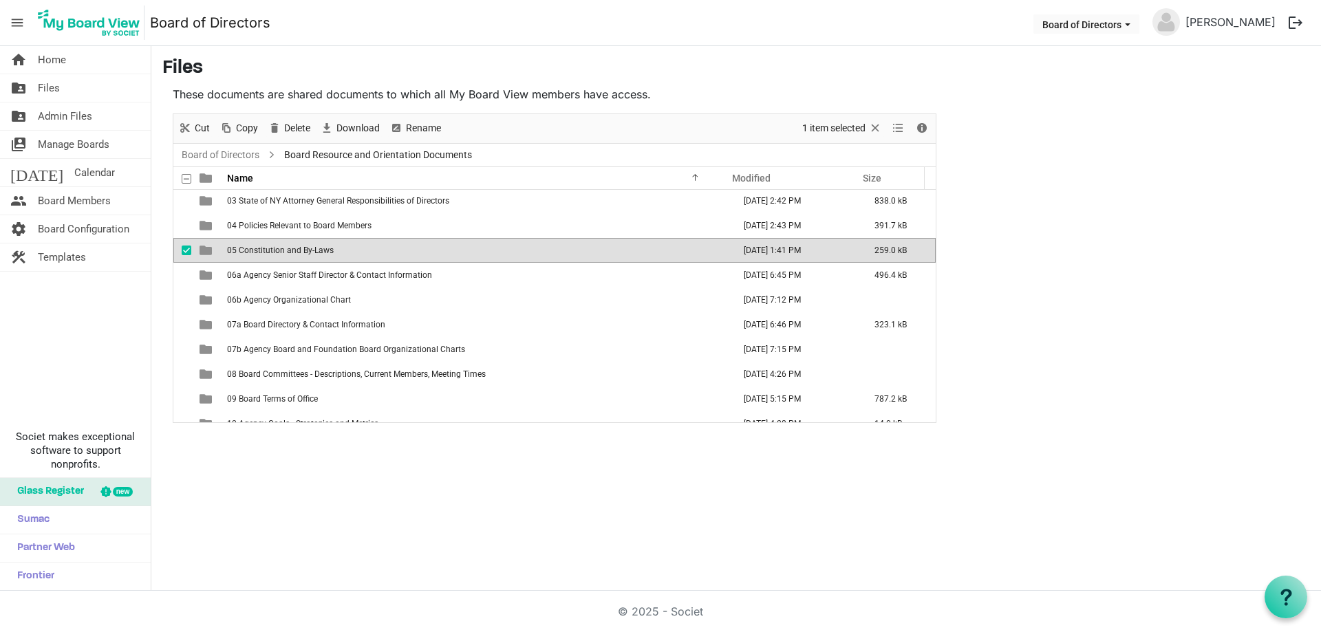
click at [656, 556] on div "home Home folder_shared Files folder_shared Admin Files switch_account Manage B…" at bounding box center [660, 318] width 1321 height 545
click at [50, 89] on span "Files" at bounding box center [49, 88] width 22 height 28
click at [52, 87] on span "Files" at bounding box center [49, 88] width 22 height 28
click at [52, 86] on span "Files" at bounding box center [49, 88] width 22 height 28
click at [212, 156] on link "Board of Directors" at bounding box center [220, 155] width 83 height 17
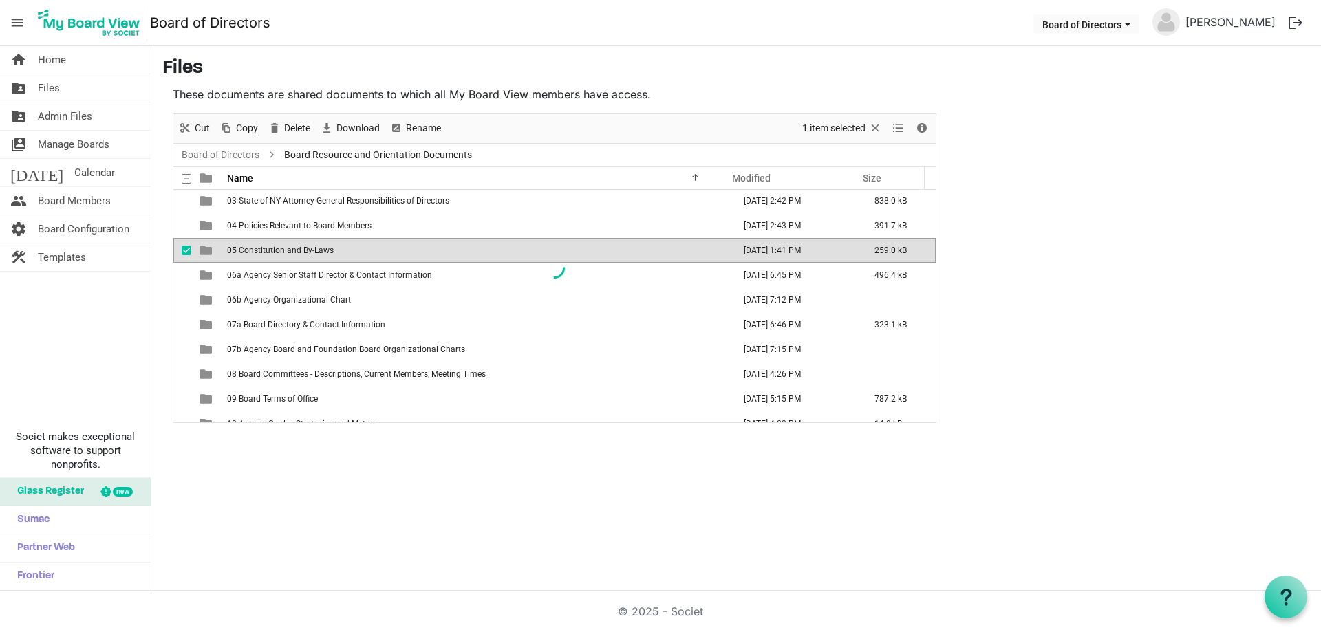
click at [441, 455] on div "home Home folder_shared Files folder_shared Admin Files switch_account Manage B…" at bounding box center [660, 318] width 1321 height 545
click at [50, 56] on span "Home" at bounding box center [52, 60] width 28 height 28
